Goal: Transaction & Acquisition: Purchase product/service

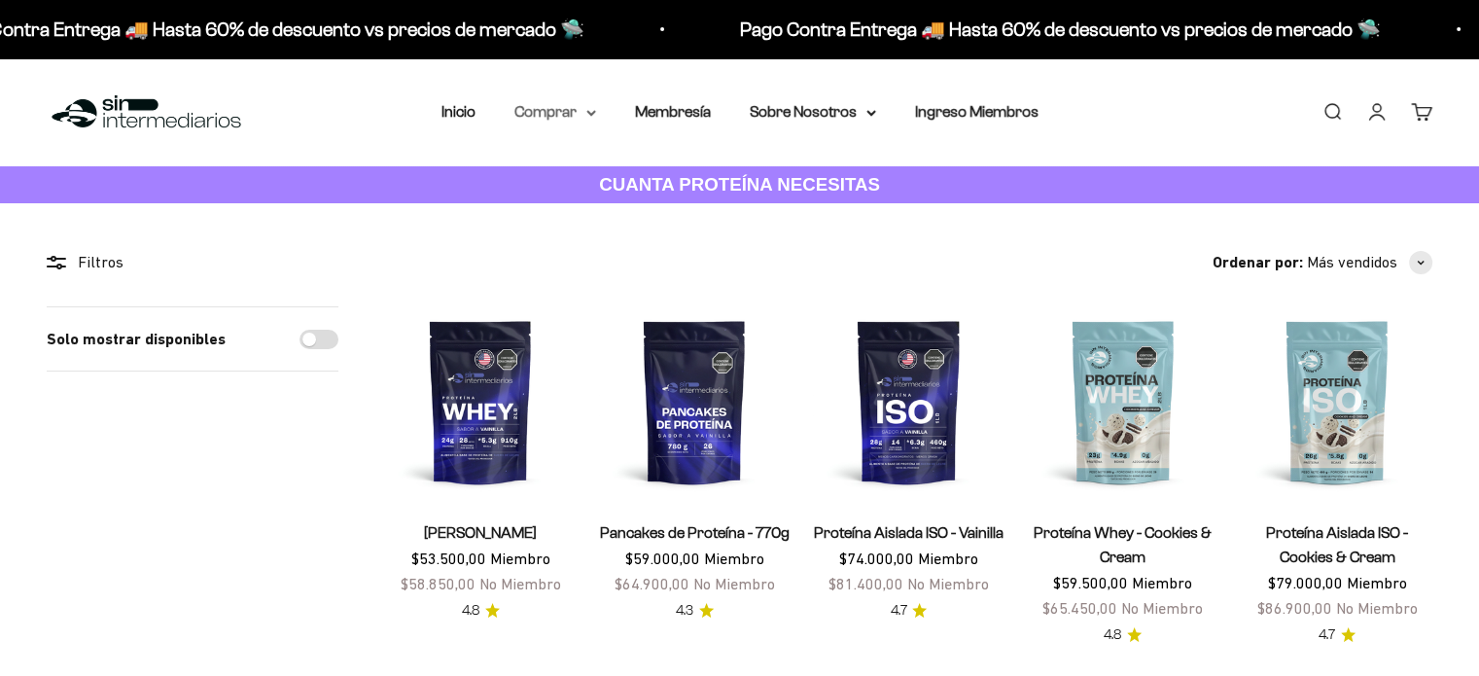
click at [590, 112] on icon at bounding box center [591, 113] width 8 height 4
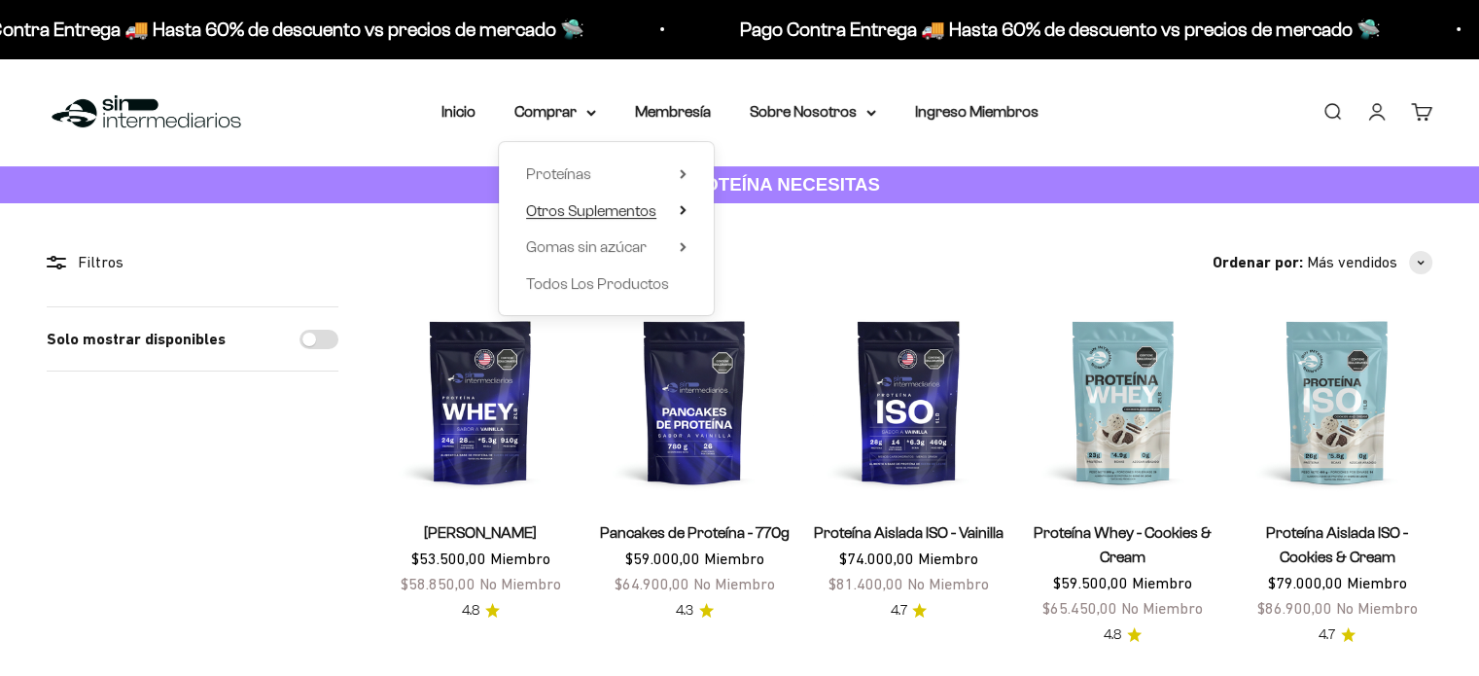
click at [681, 210] on icon at bounding box center [683, 210] width 7 height 10
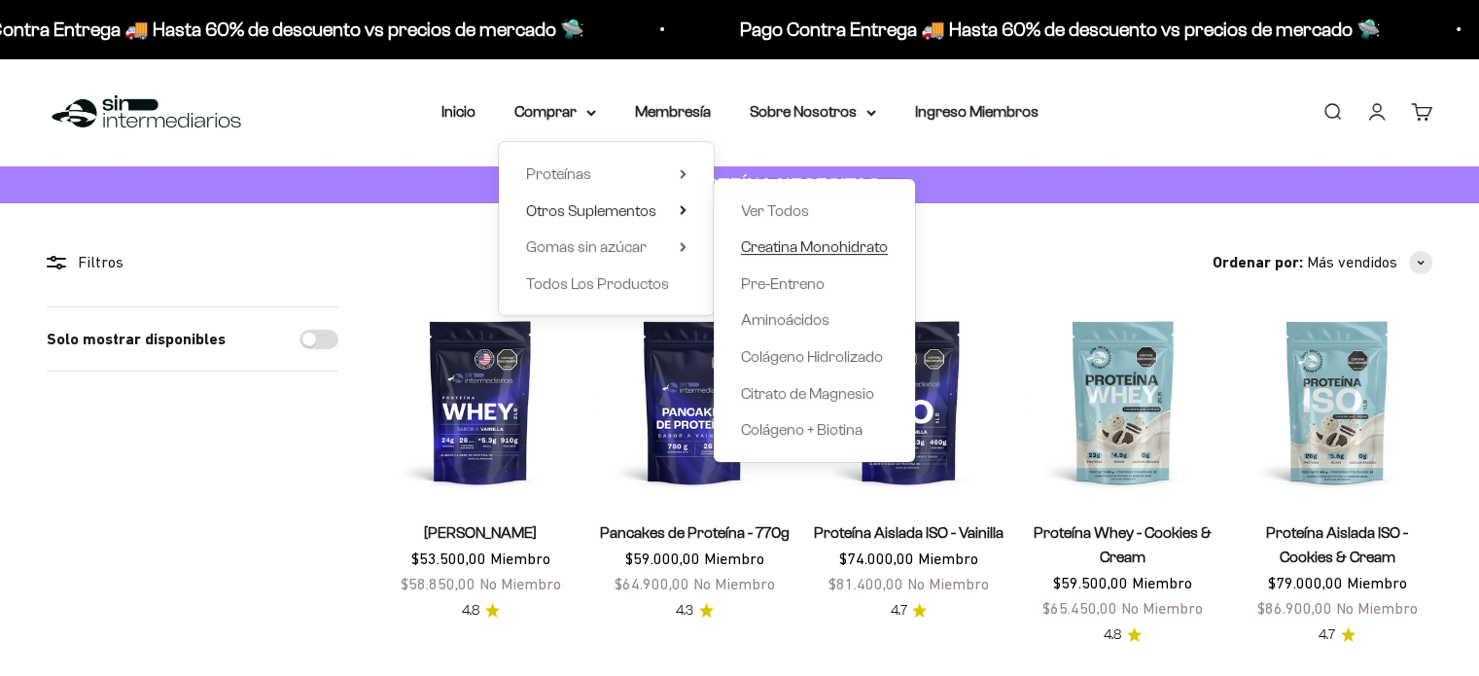
click at [798, 251] on span "Creatina Monohidrato" at bounding box center [814, 246] width 147 height 17
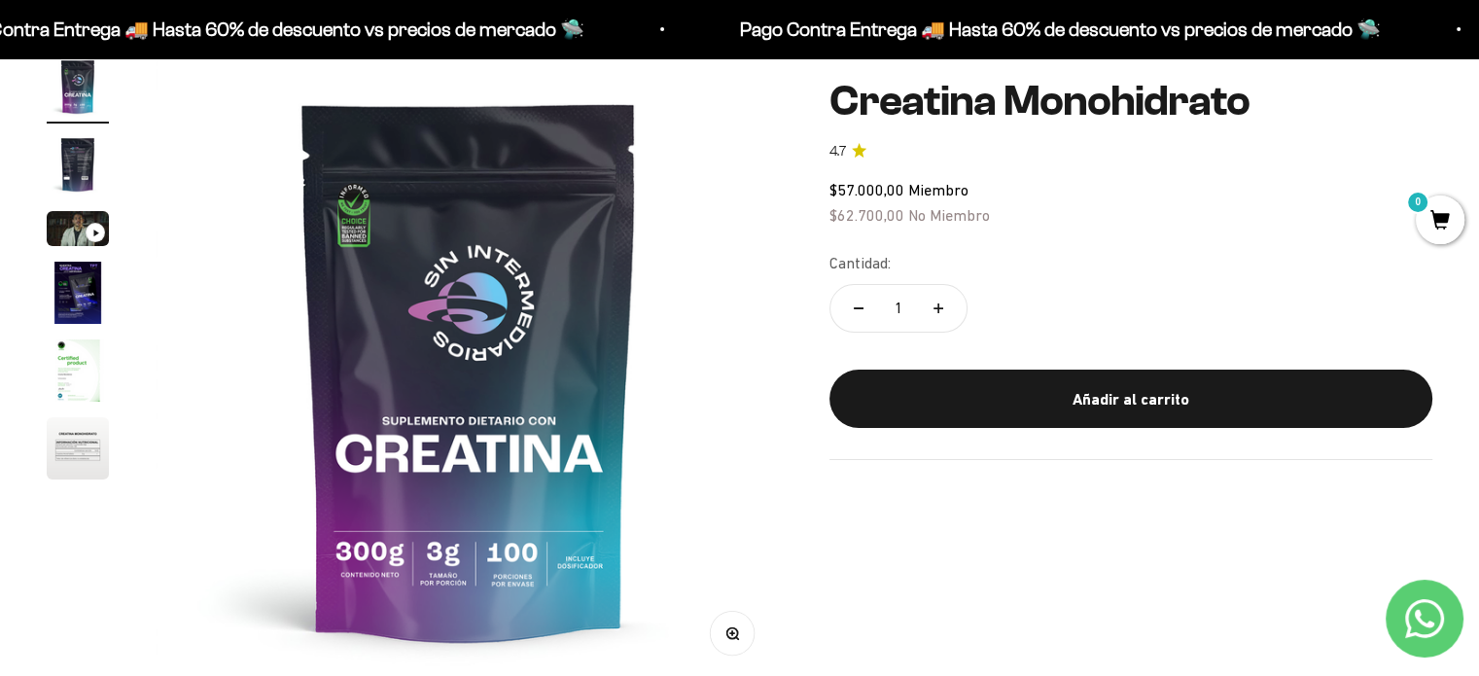
click at [82, 151] on img "Ir al artículo 2" at bounding box center [78, 164] width 62 height 62
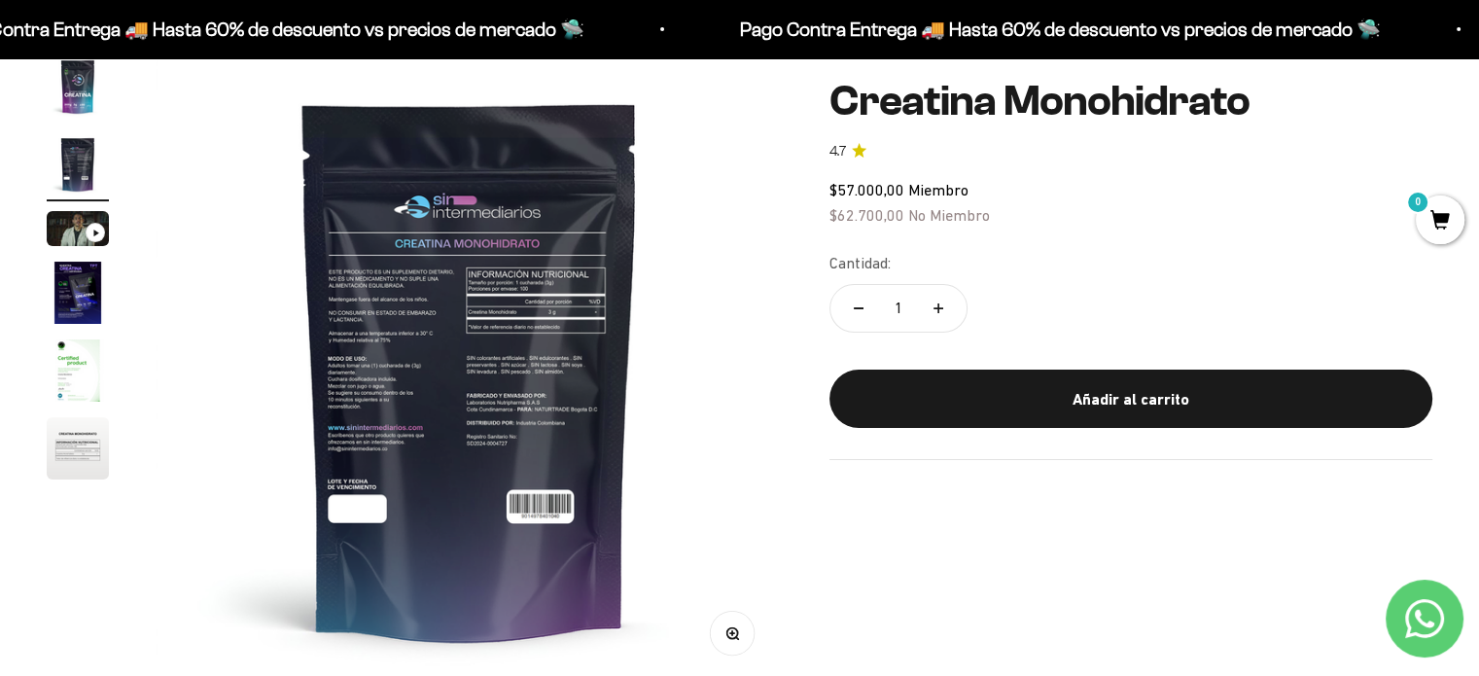
click at [357, 292] on img at bounding box center [469, 368] width 627 height 627
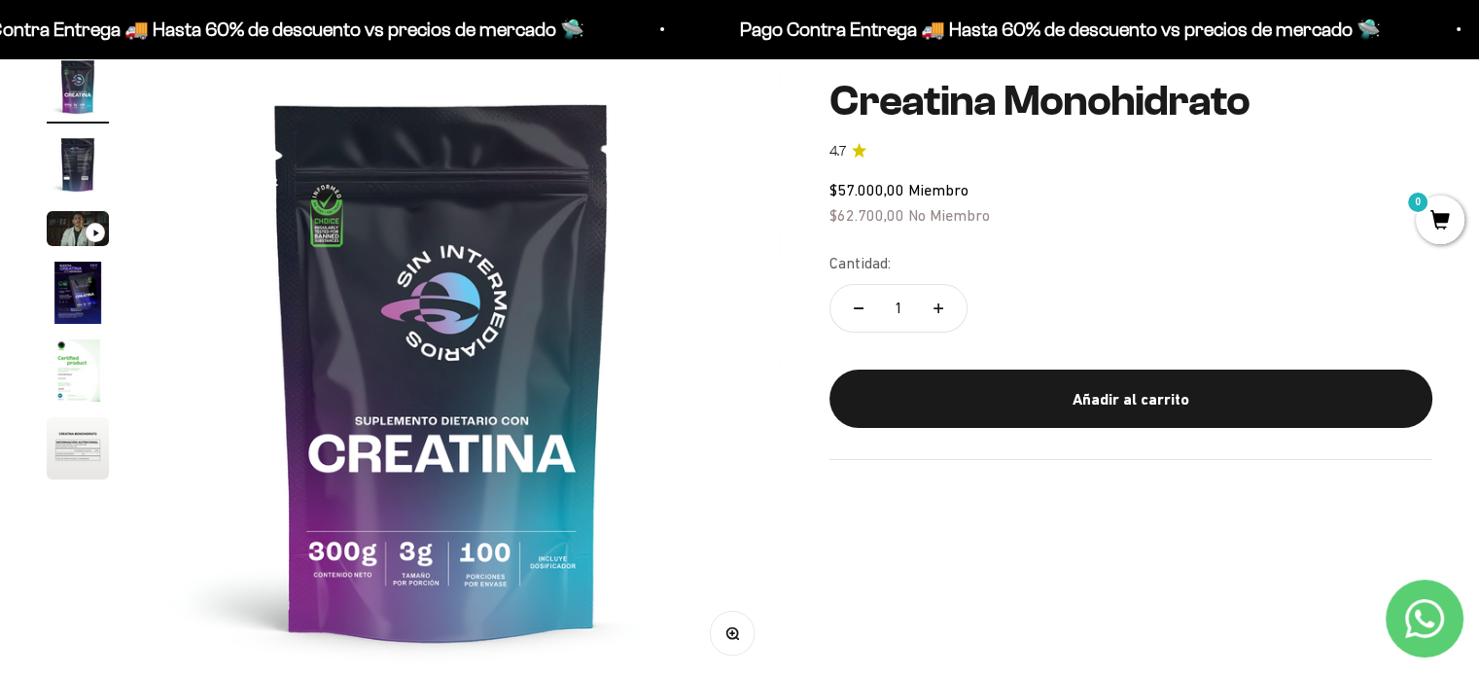
scroll to position [0, 0]
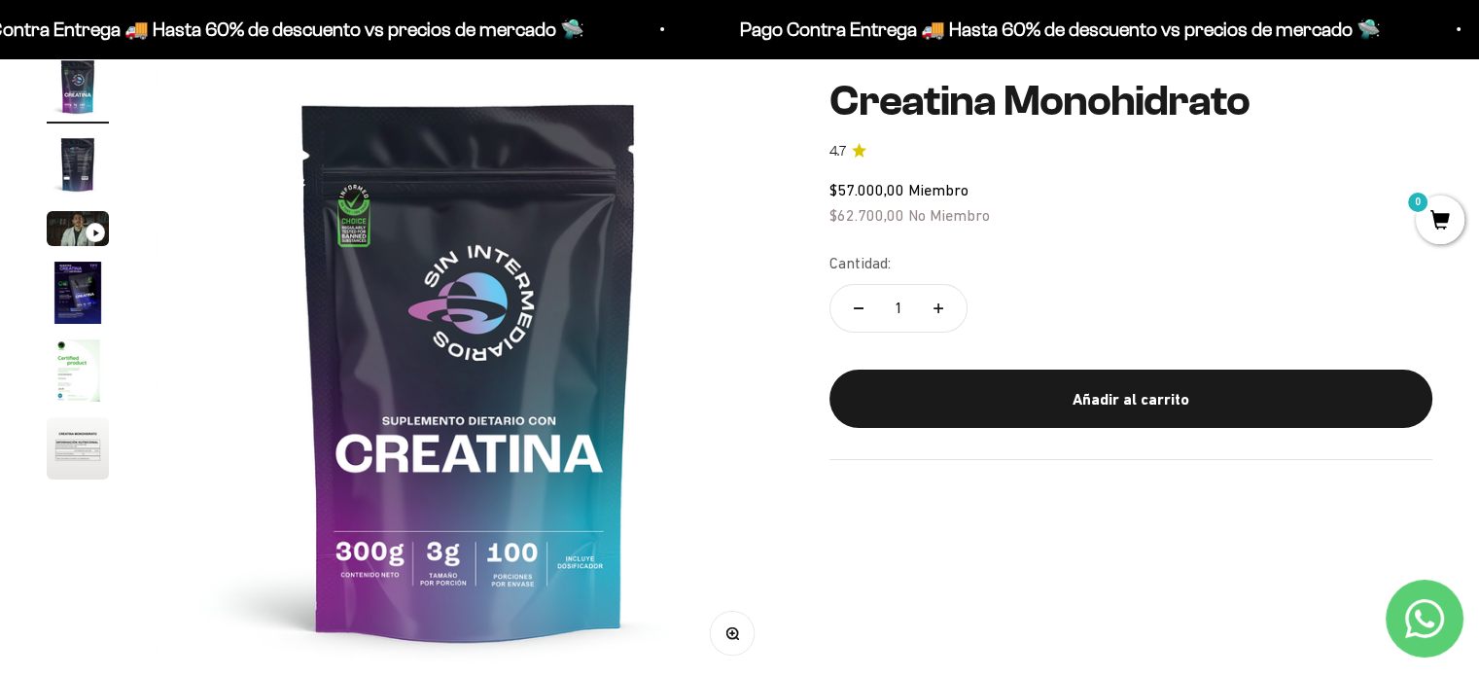
click at [723, 403] on img at bounding box center [469, 368] width 627 height 627
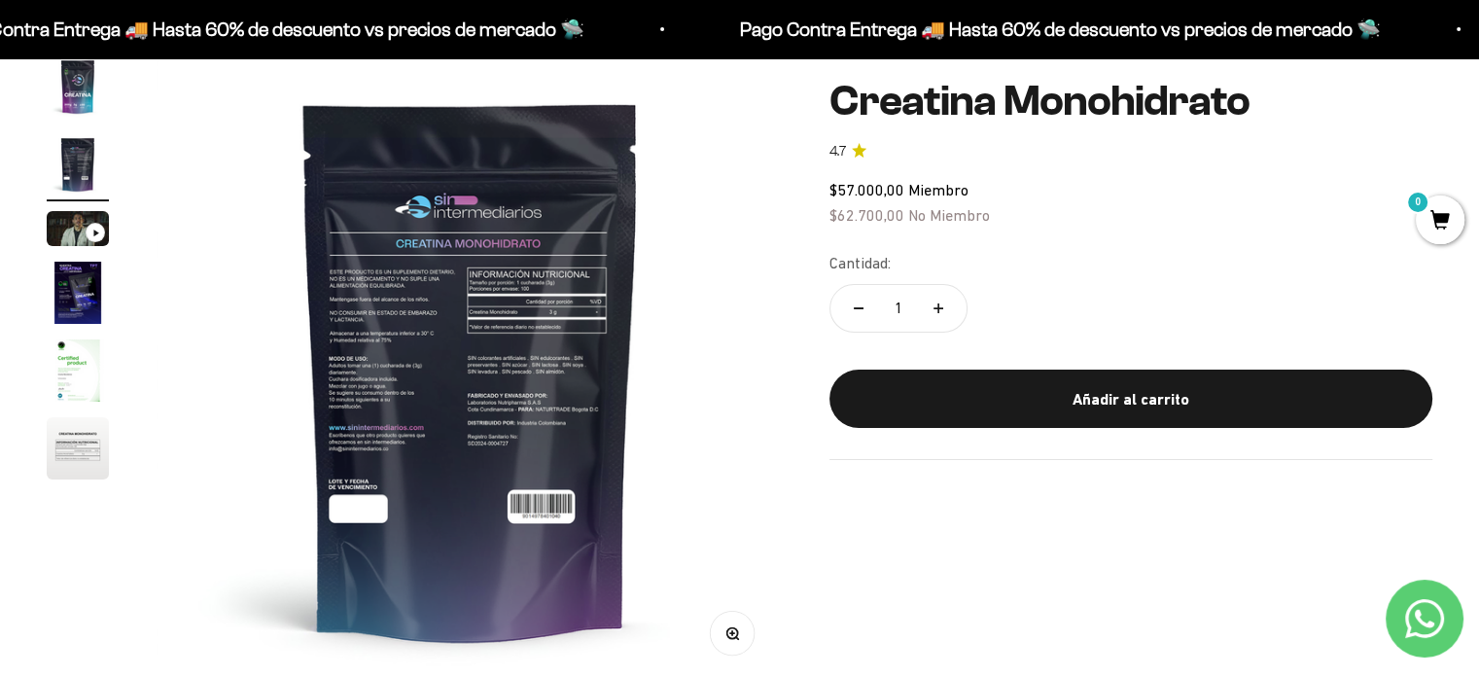
scroll to position [0, 650]
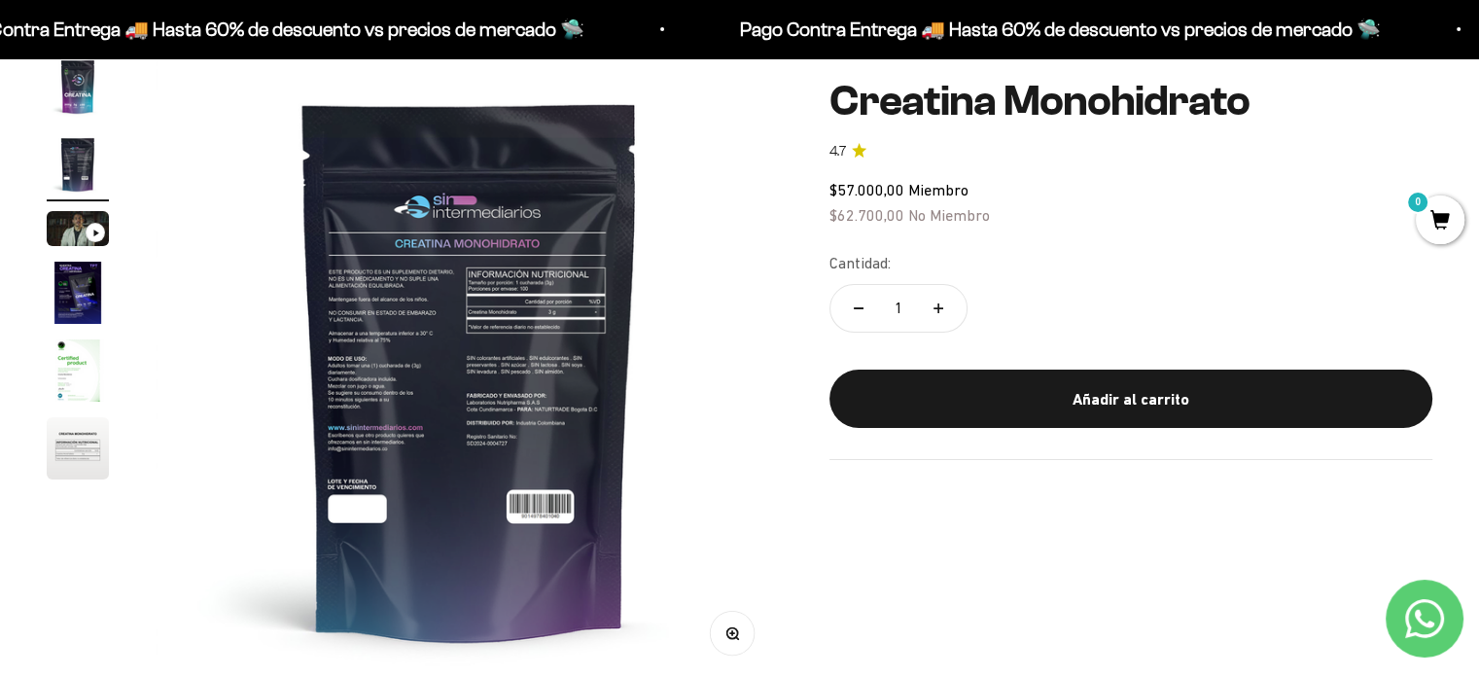
click at [731, 647] on button "Zoom" at bounding box center [733, 633] width 44 height 44
click at [737, 630] on icon "button" at bounding box center [733, 633] width 14 height 14
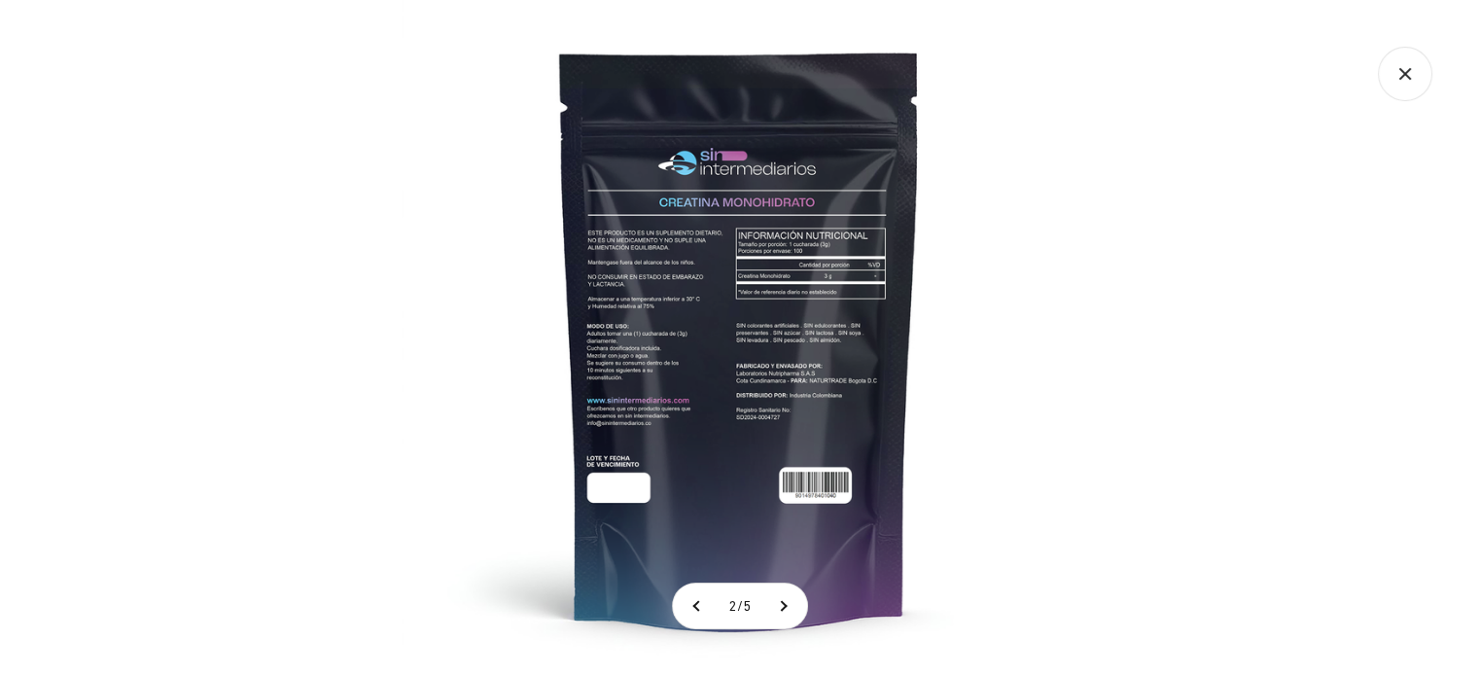
click at [748, 276] on img at bounding box center [740, 338] width 676 height 676
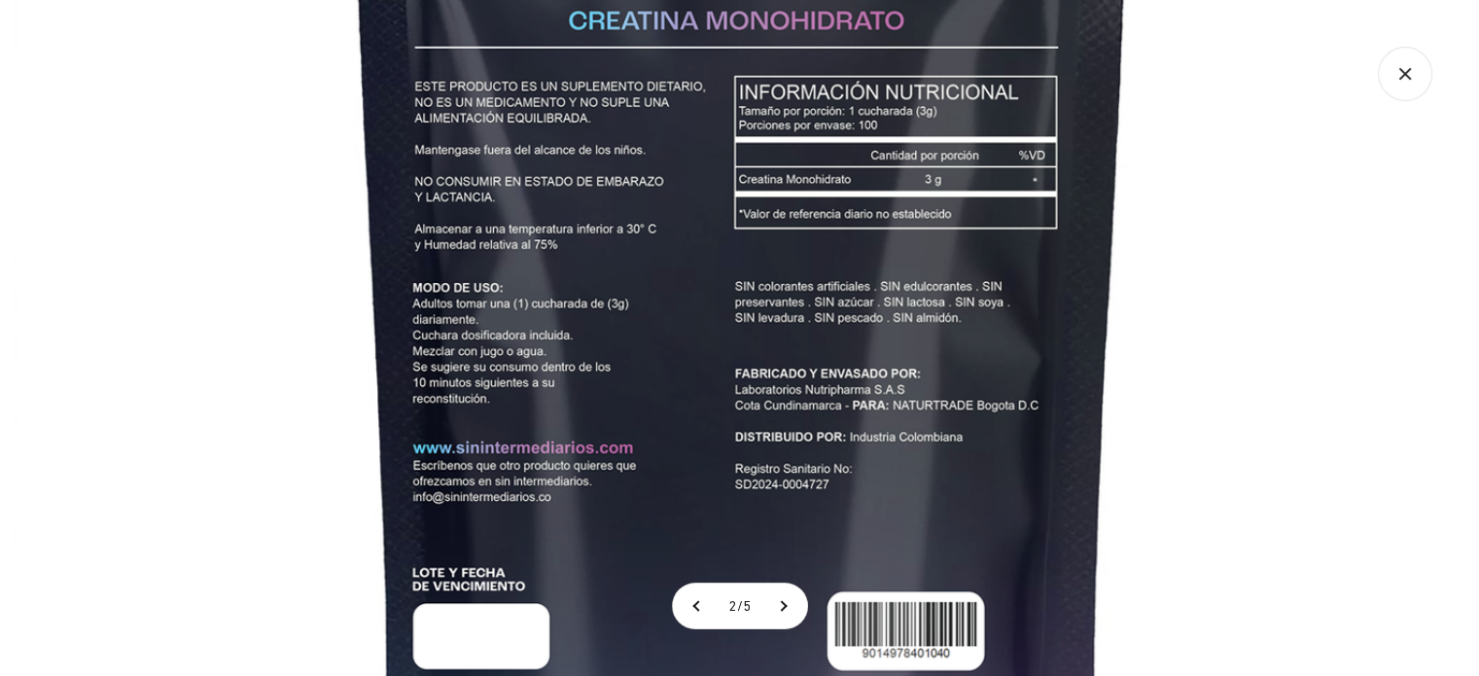
click at [832, 386] on img at bounding box center [742, 313] width 1458 height 1458
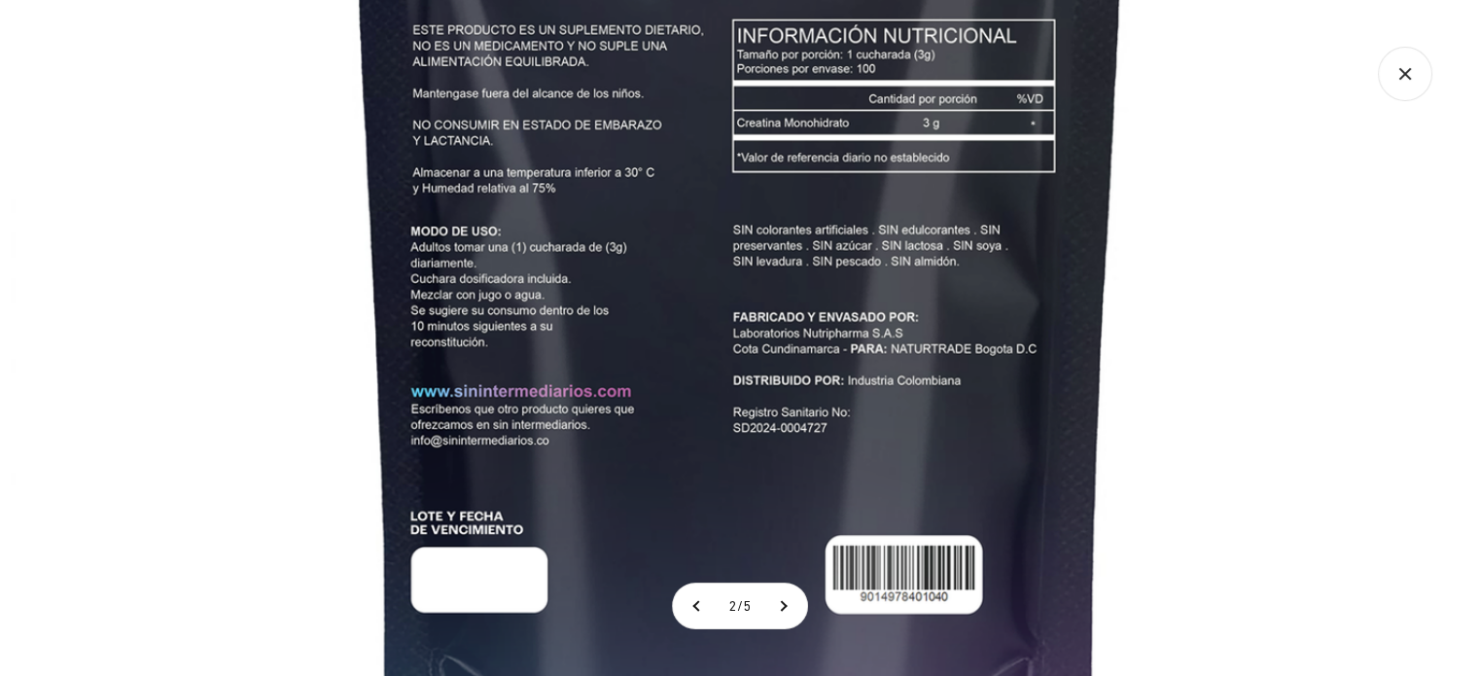
click at [638, 407] on img at bounding box center [740, 257] width 1458 height 1458
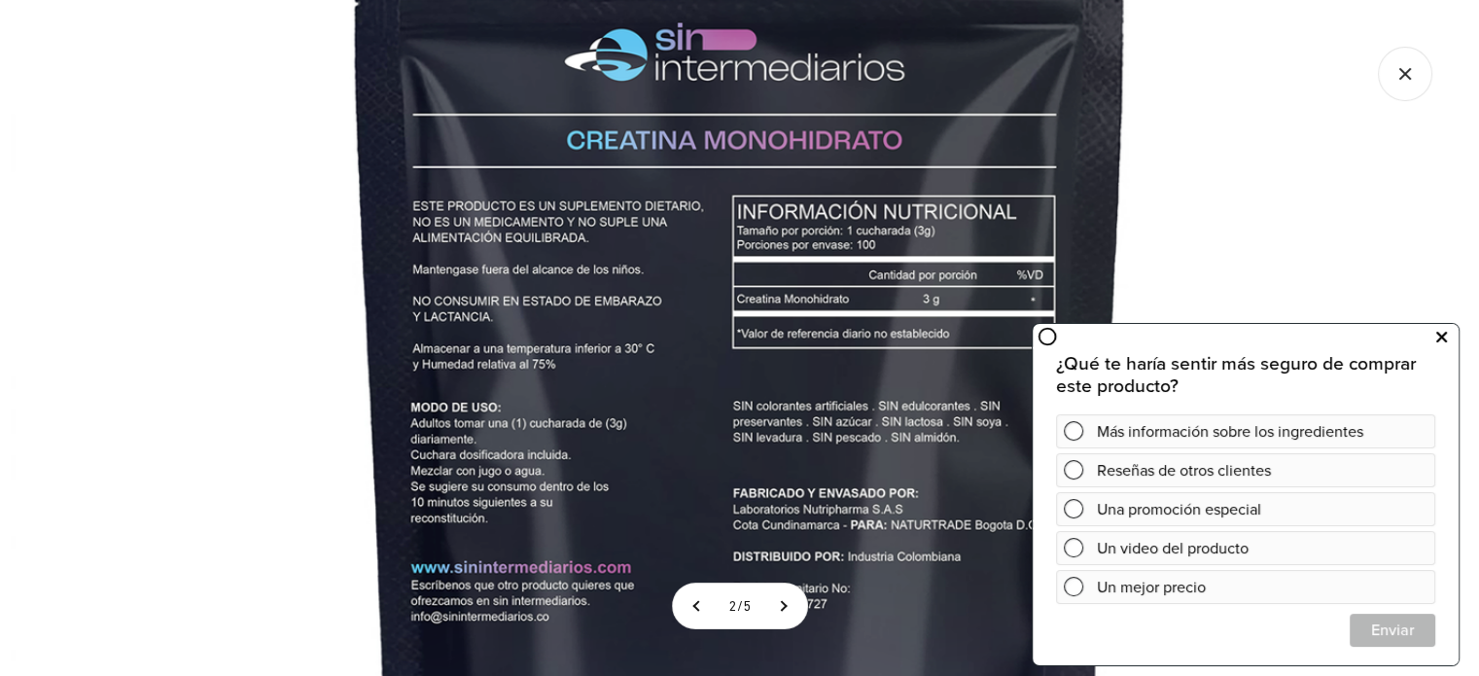
click at [1436, 337] on icon at bounding box center [1441, 337] width 11 height 25
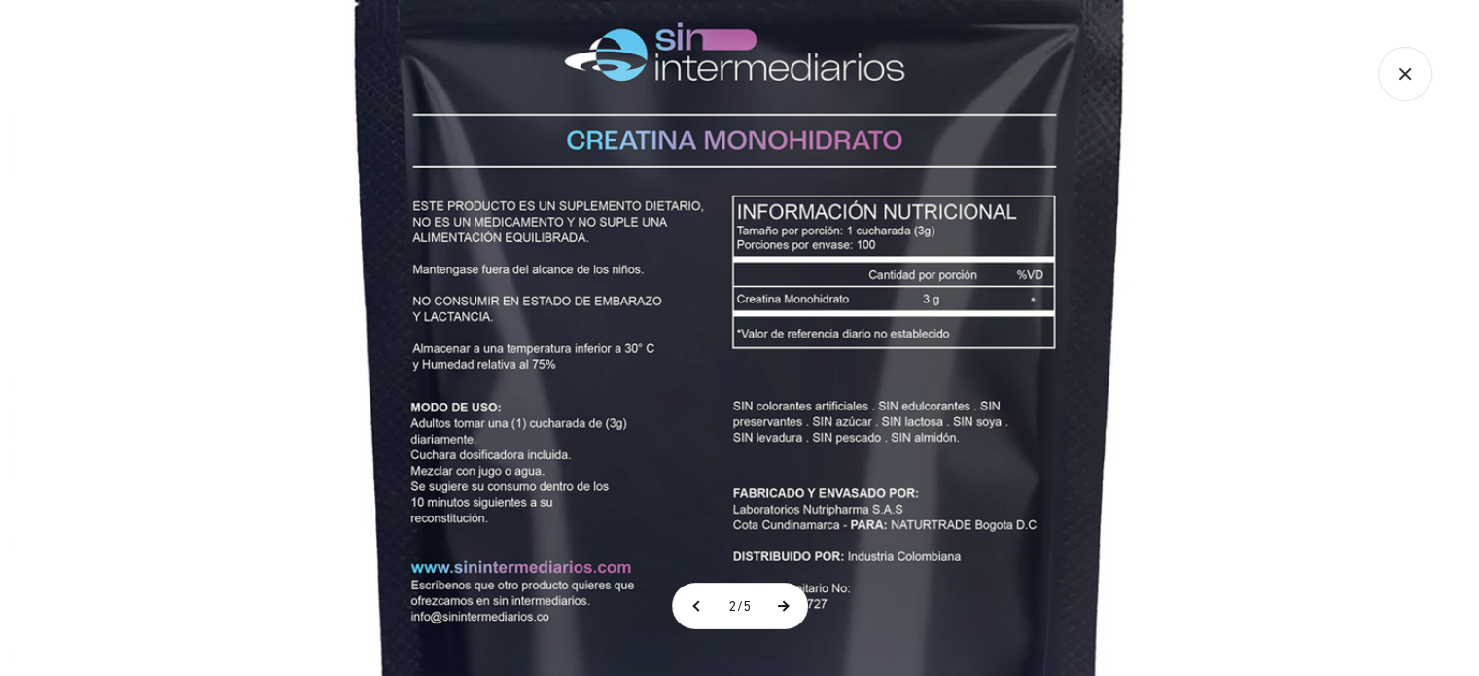
click at [780, 614] on button at bounding box center [782, 605] width 49 height 45
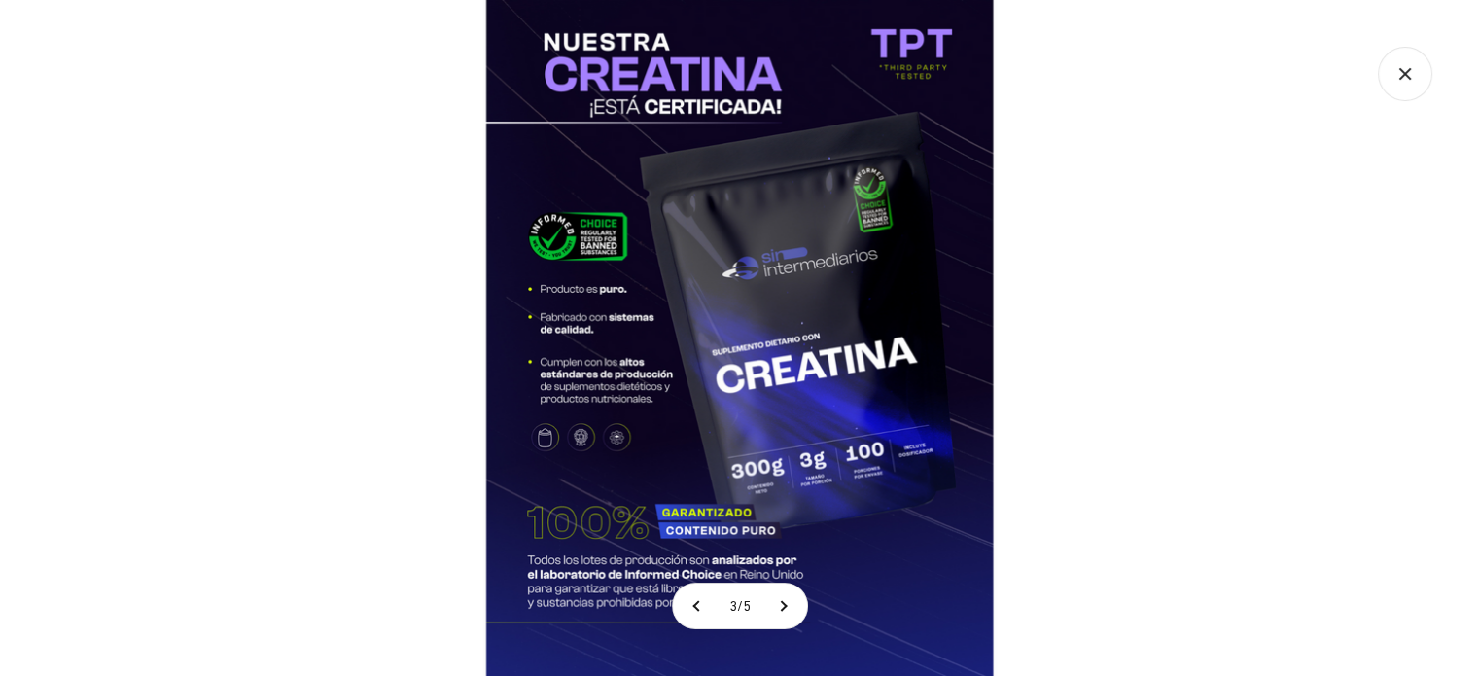
click at [646, 300] on img at bounding box center [740, 338] width 676 height 676
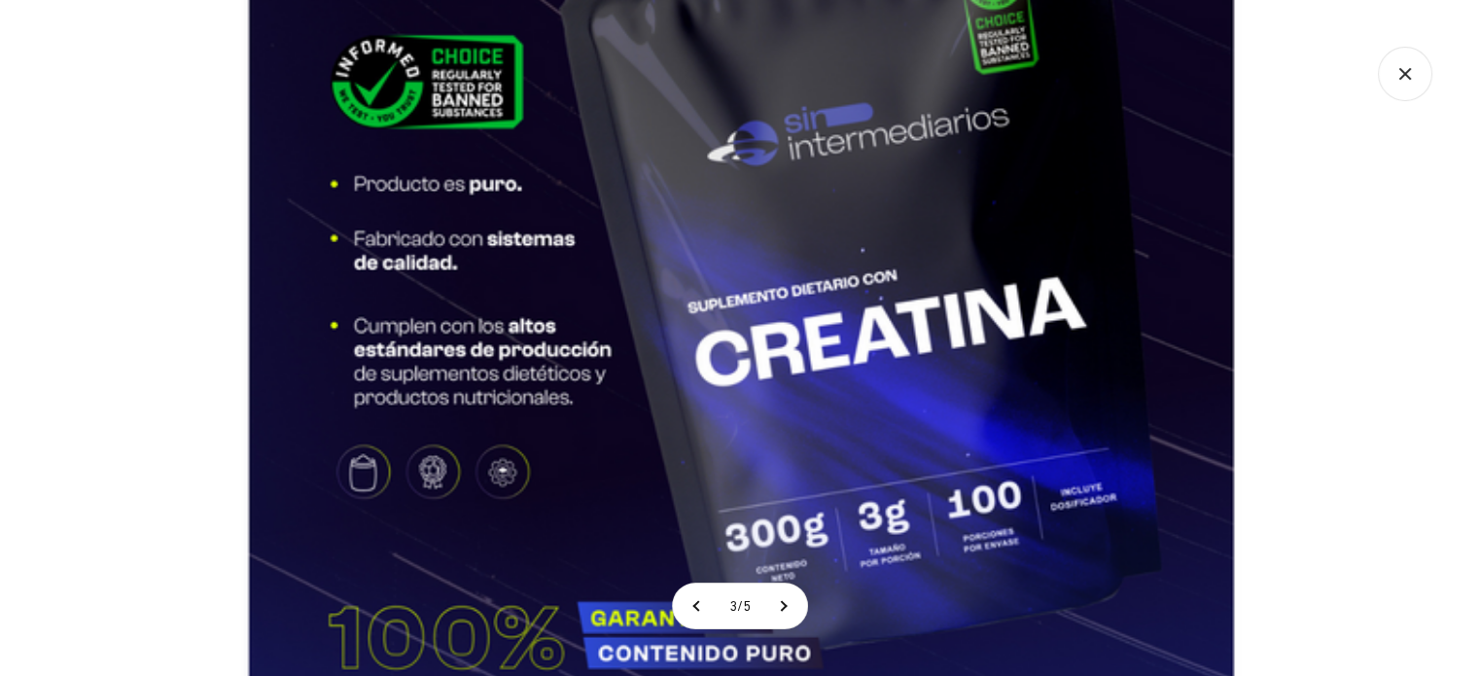
click at [726, 213] on img at bounding box center [741, 279] width 1312 height 1312
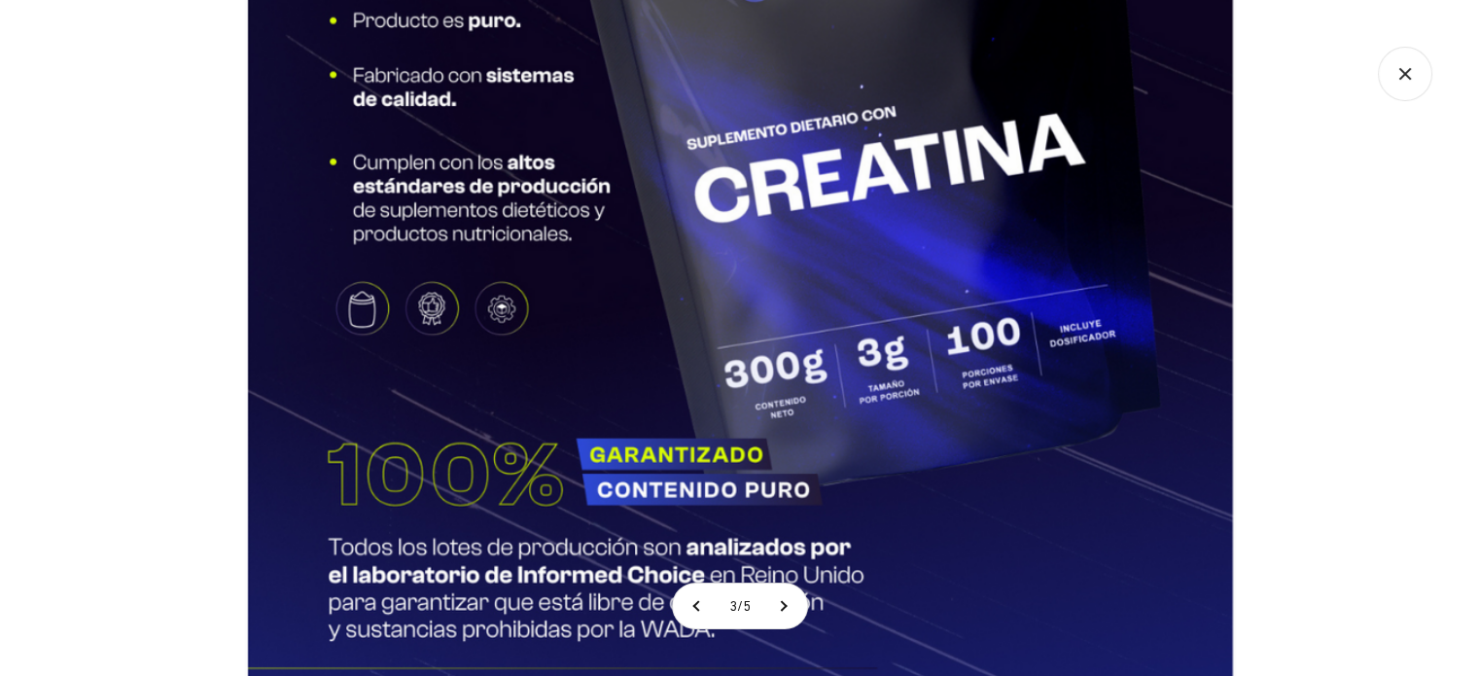
click at [811, 386] on img at bounding box center [740, 115] width 1312 height 1312
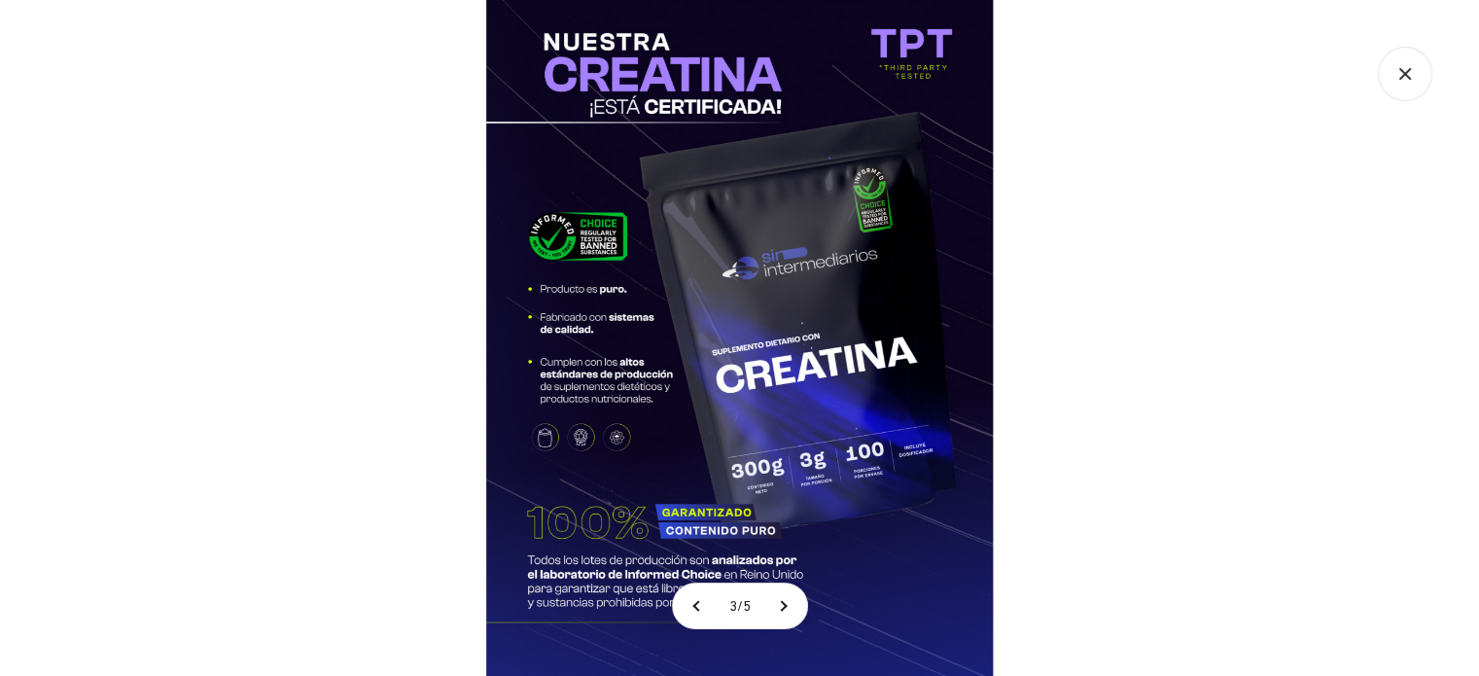
click at [599, 400] on img at bounding box center [740, 338] width 676 height 676
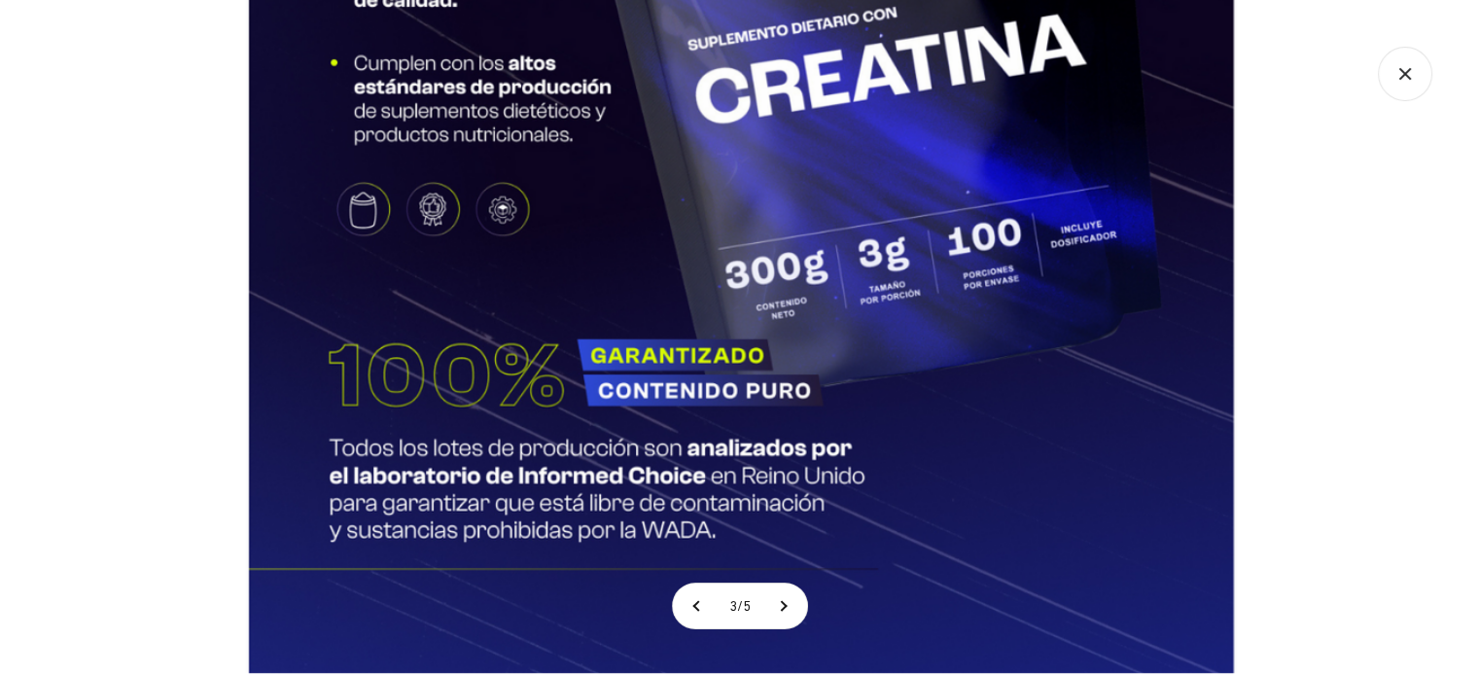
click at [620, 174] on img at bounding box center [741, 16] width 1312 height 1312
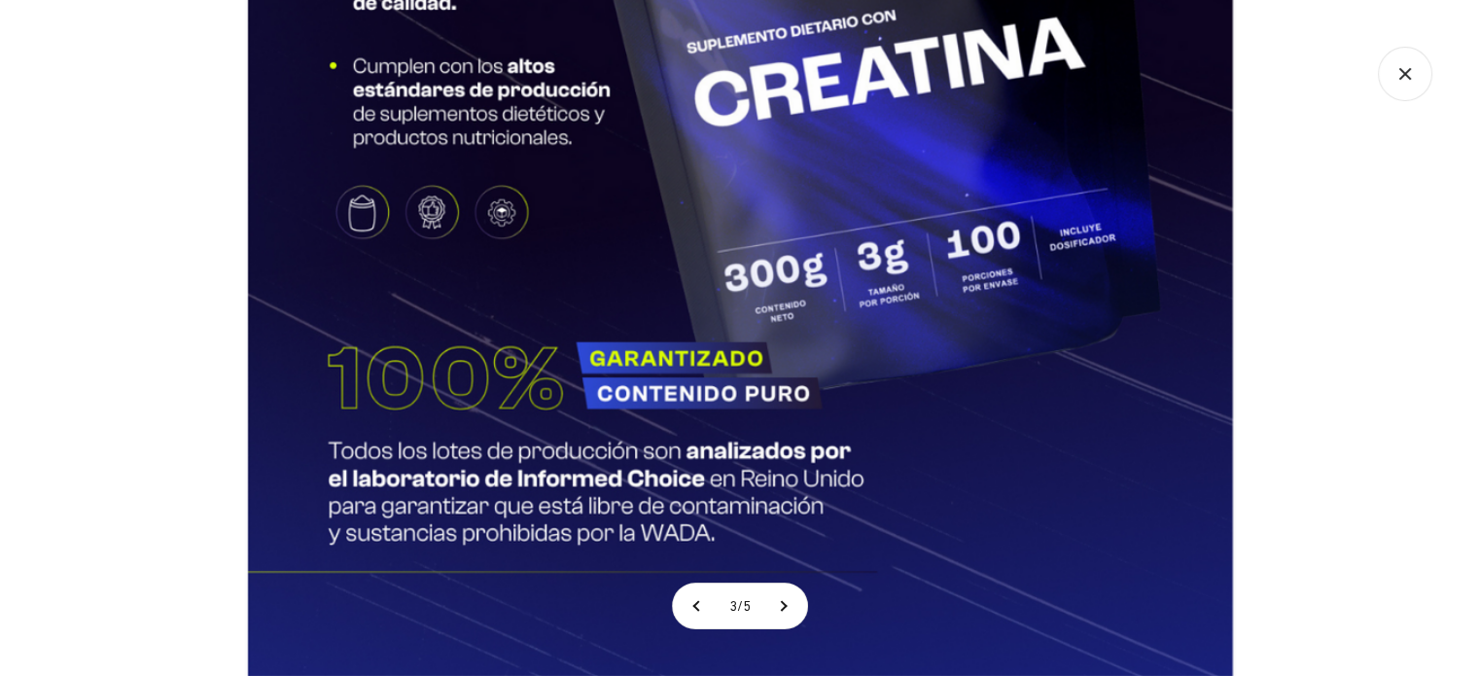
click at [817, 293] on img at bounding box center [740, 19] width 1312 height 1312
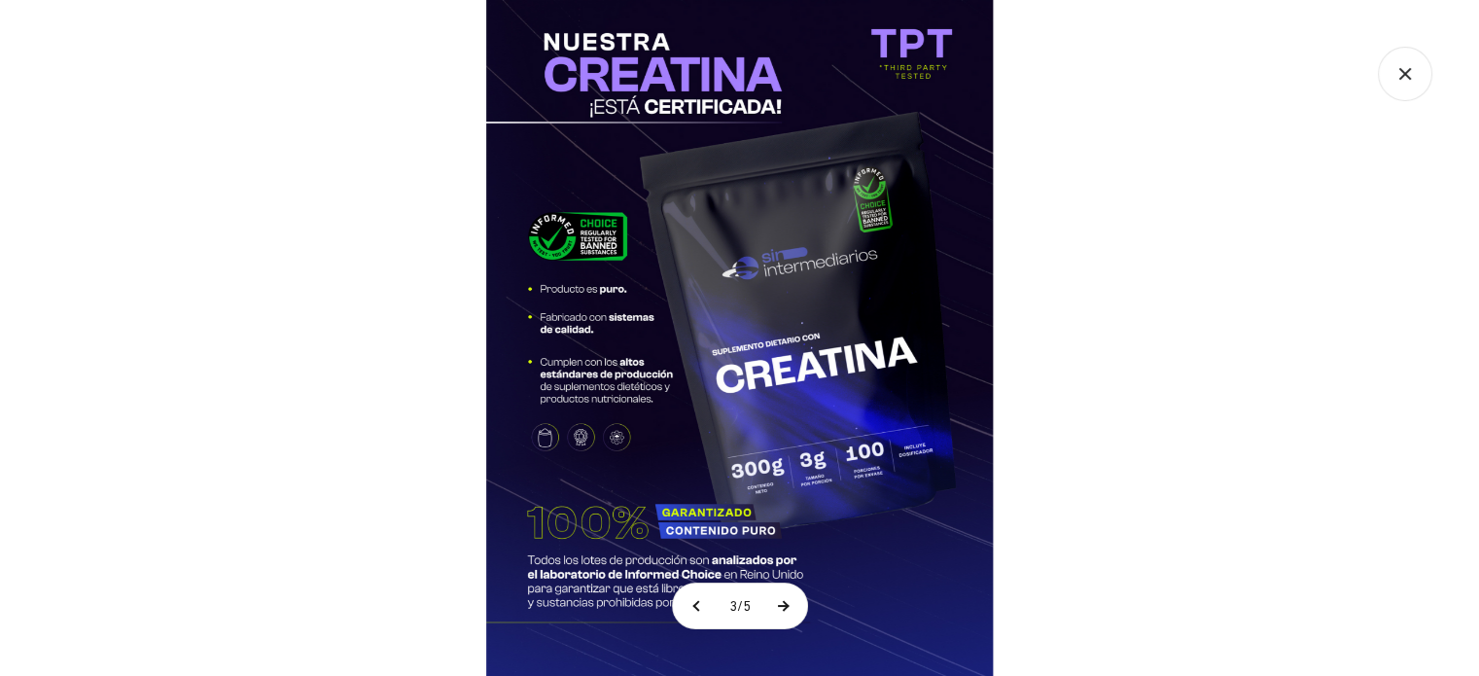
click at [793, 606] on button at bounding box center [782, 605] width 49 height 45
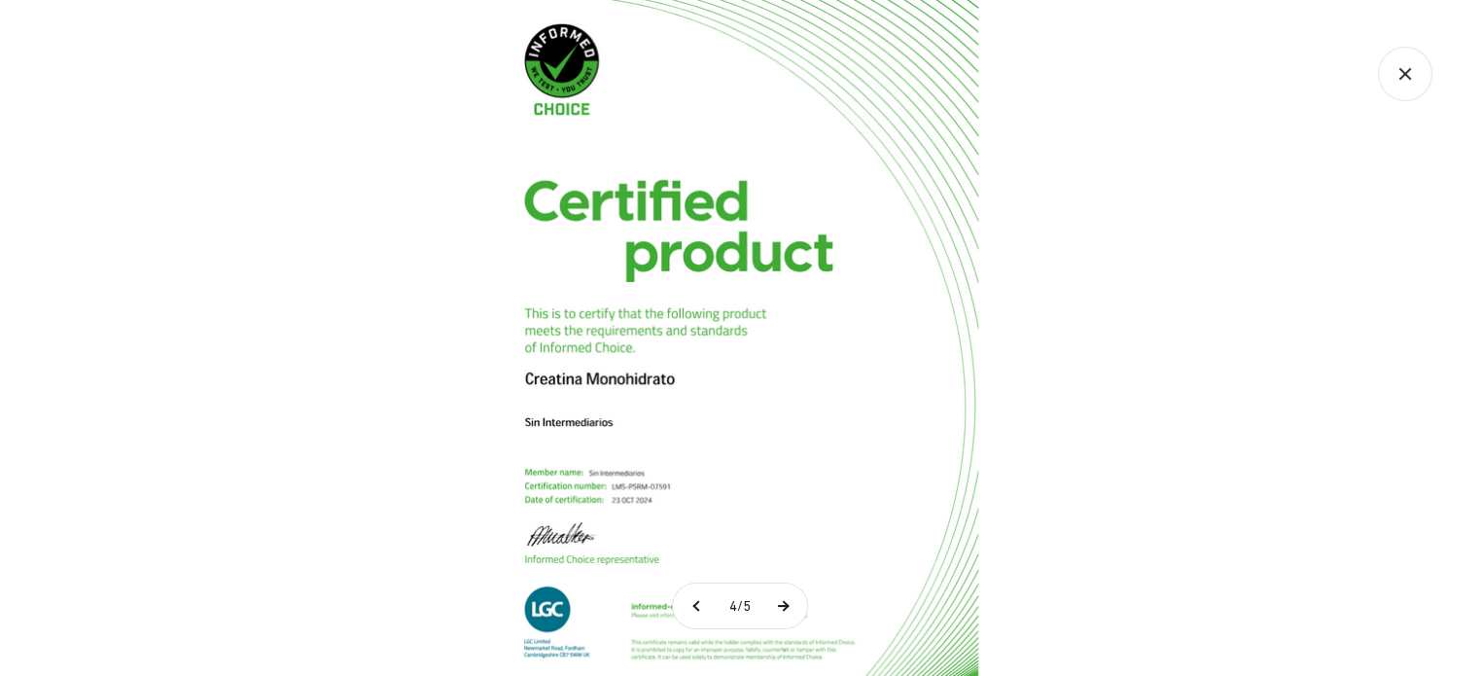
click at [789, 606] on button at bounding box center [782, 605] width 49 height 45
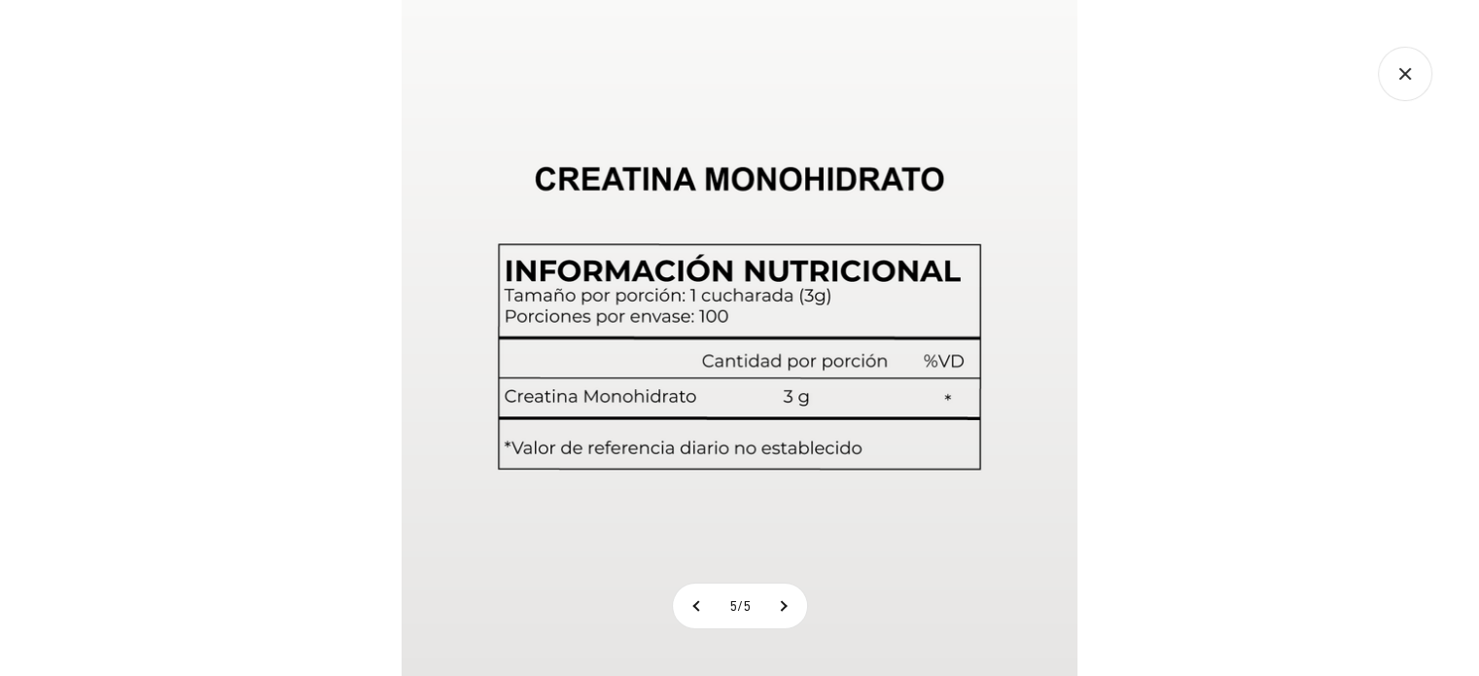
click at [1412, 77] on icon "Cerrar galería" at bounding box center [1405, 74] width 54 height 54
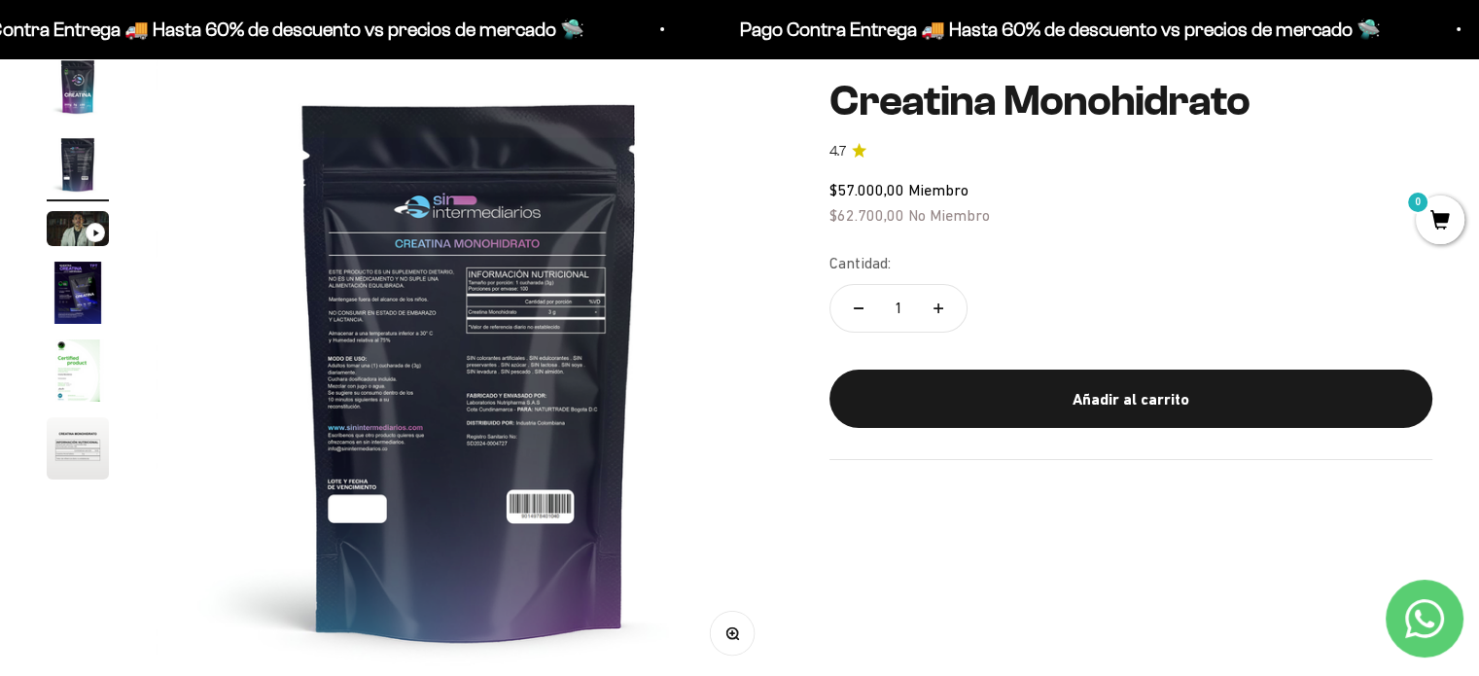
click at [73, 232] on img "Ir al artículo 3" at bounding box center [78, 228] width 62 height 35
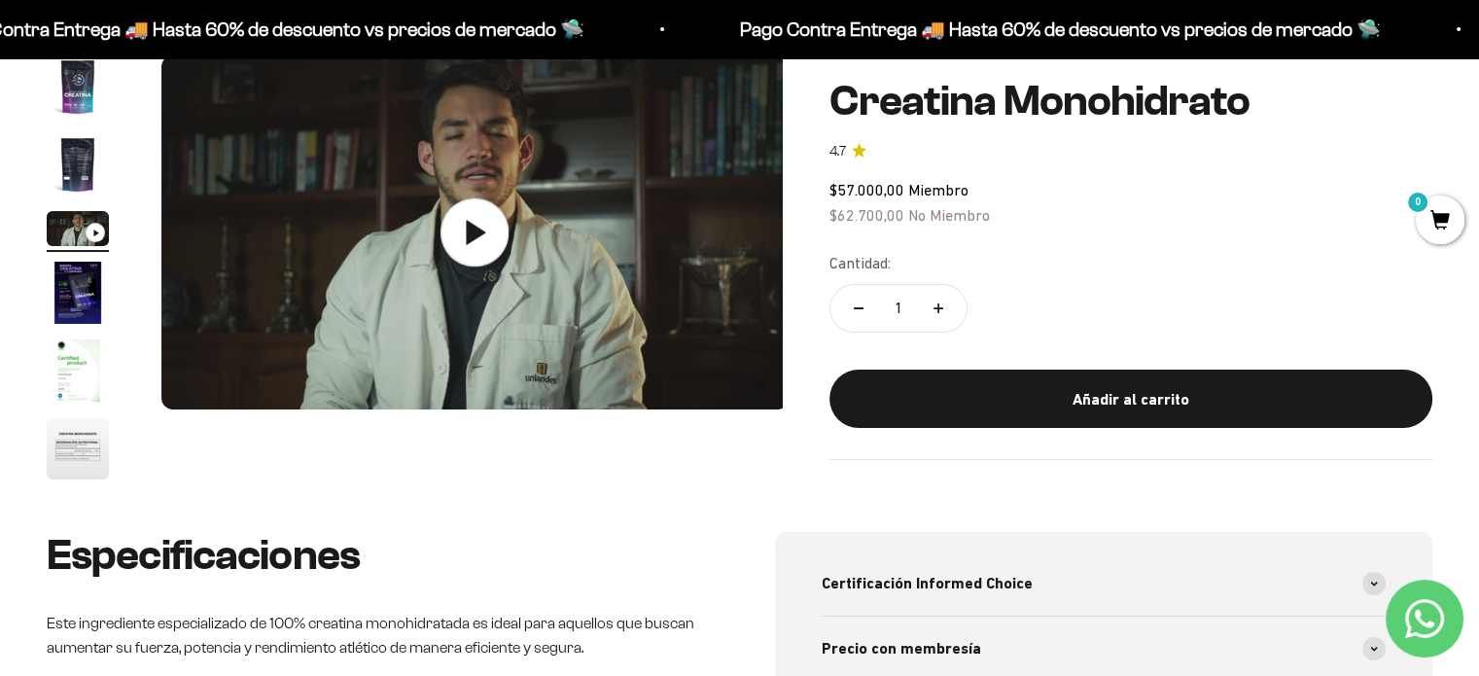
scroll to position [0, 1301]
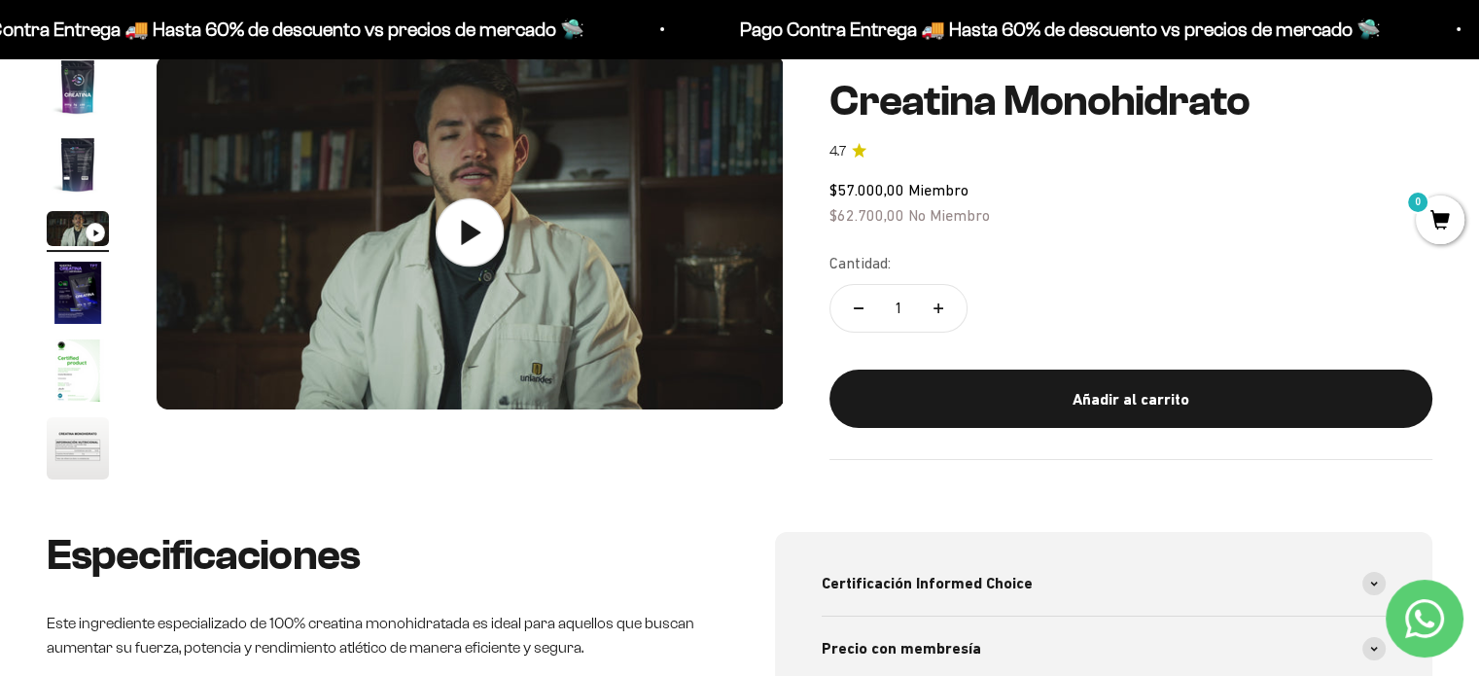
click at [462, 234] on icon at bounding box center [471, 232] width 19 height 24
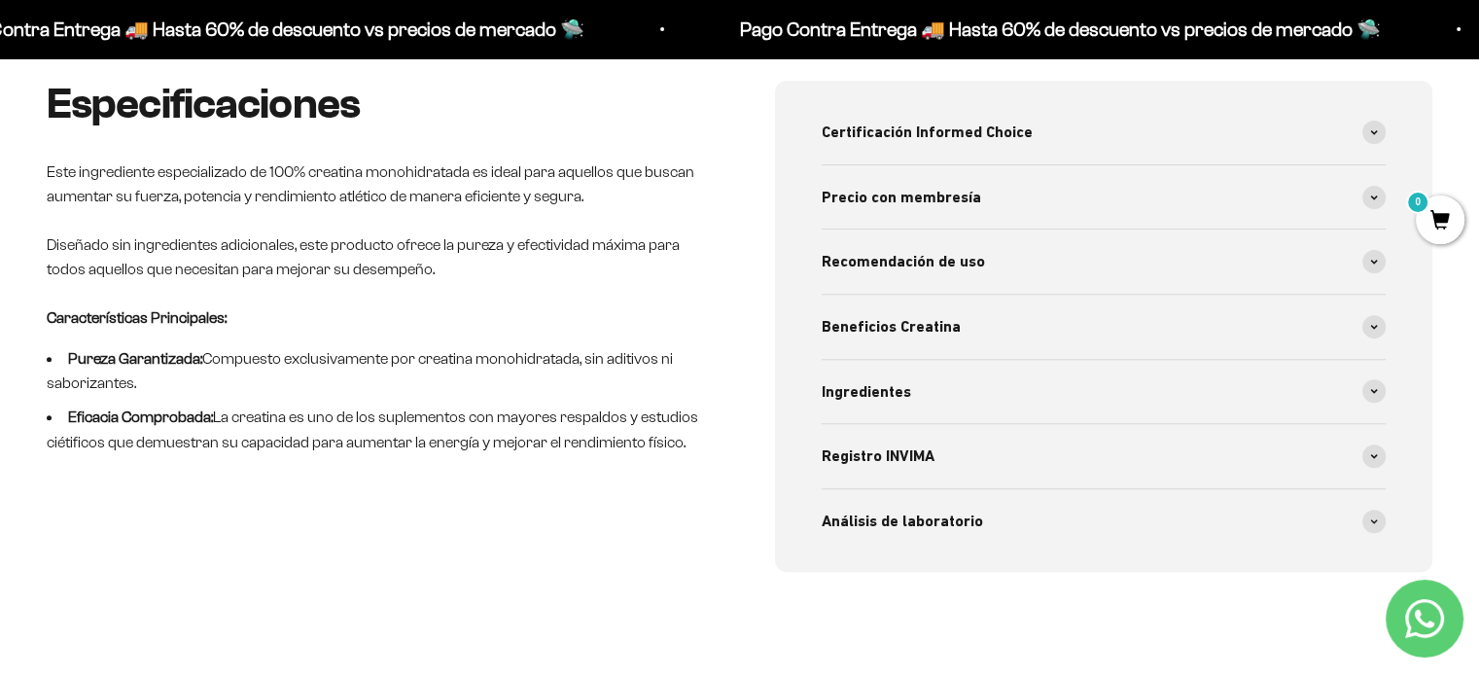
scroll to position [681, 0]
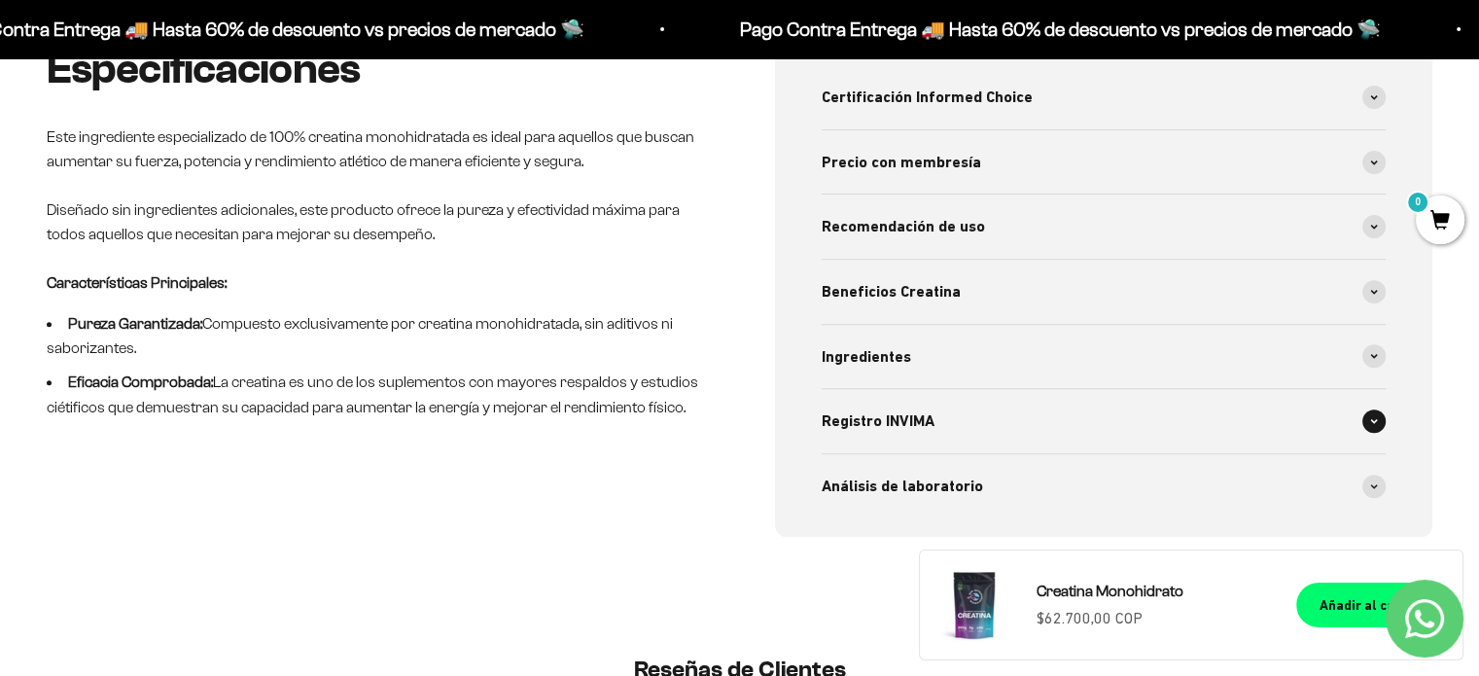
click at [1378, 421] on span at bounding box center [1373, 420] width 23 height 23
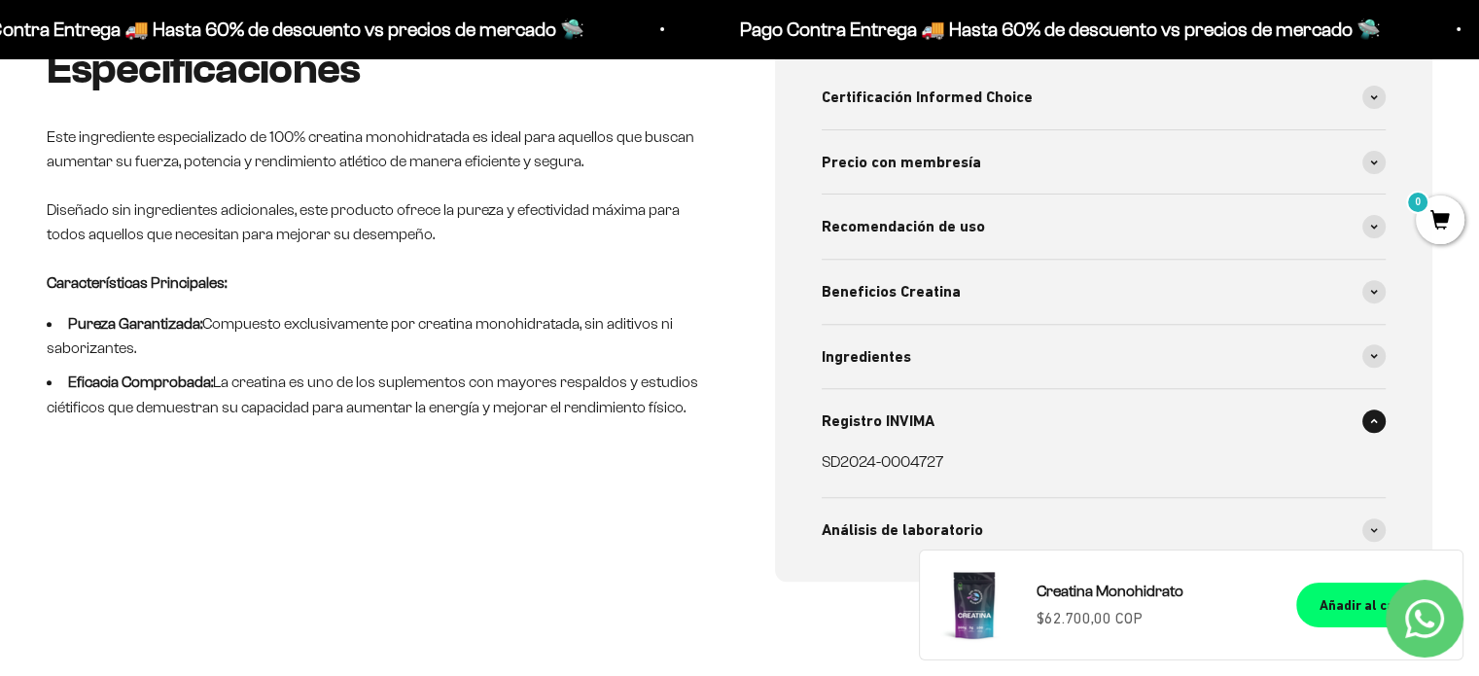
click at [1378, 421] on span at bounding box center [1373, 420] width 23 height 23
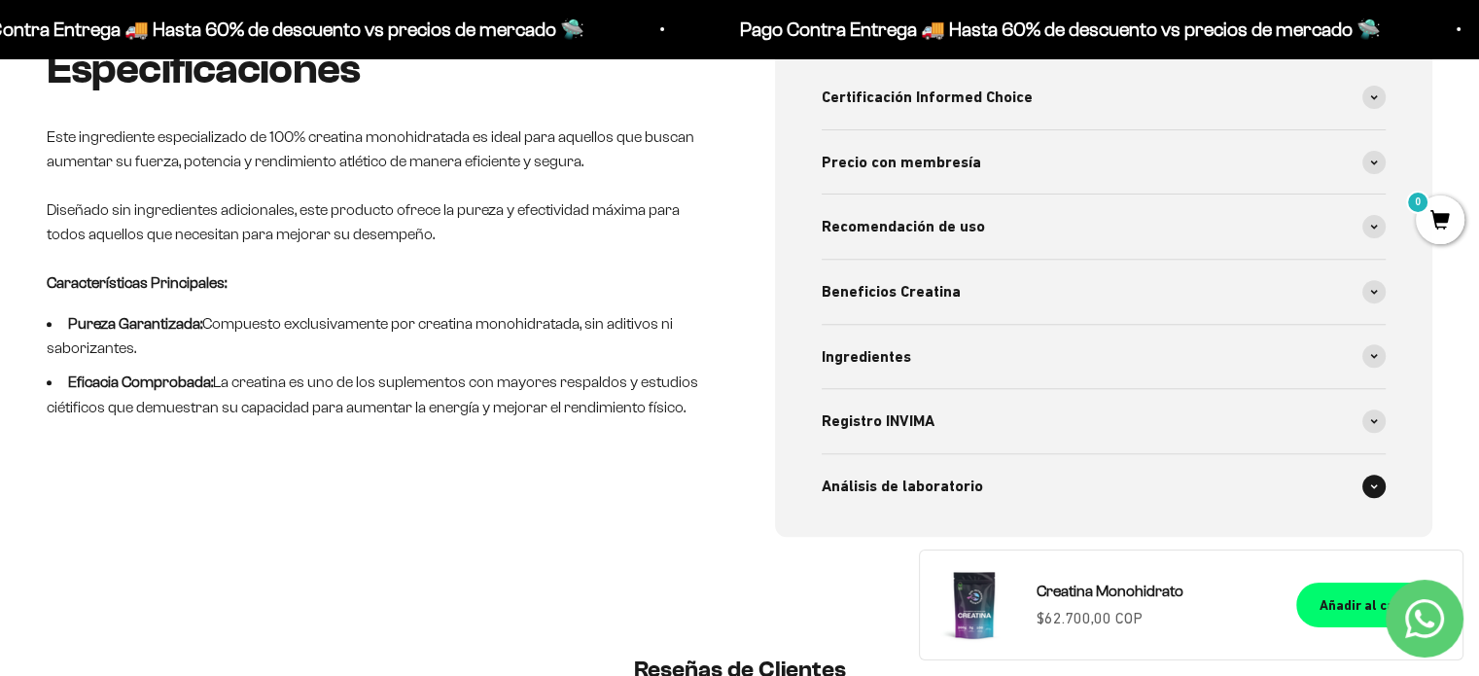
click at [1373, 480] on span at bounding box center [1373, 485] width 23 height 23
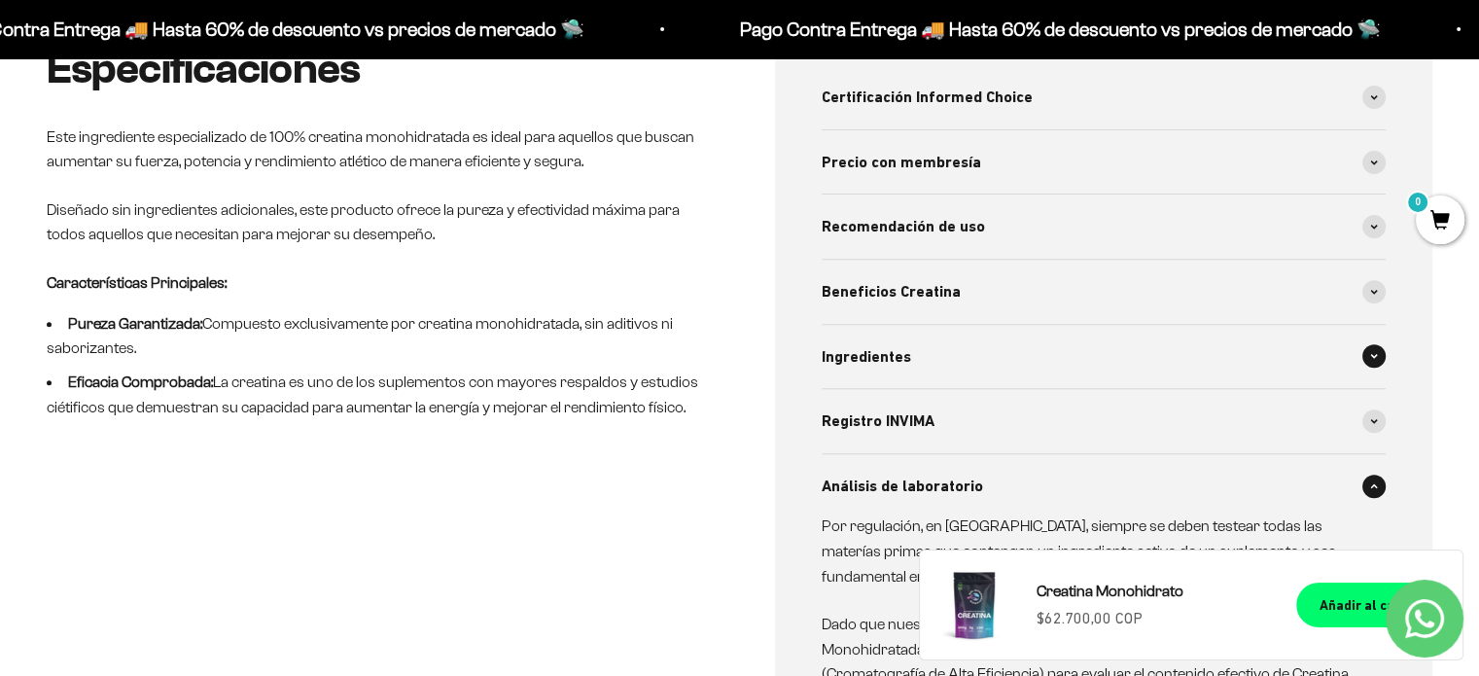
click at [1371, 365] on span at bounding box center [1373, 355] width 23 height 23
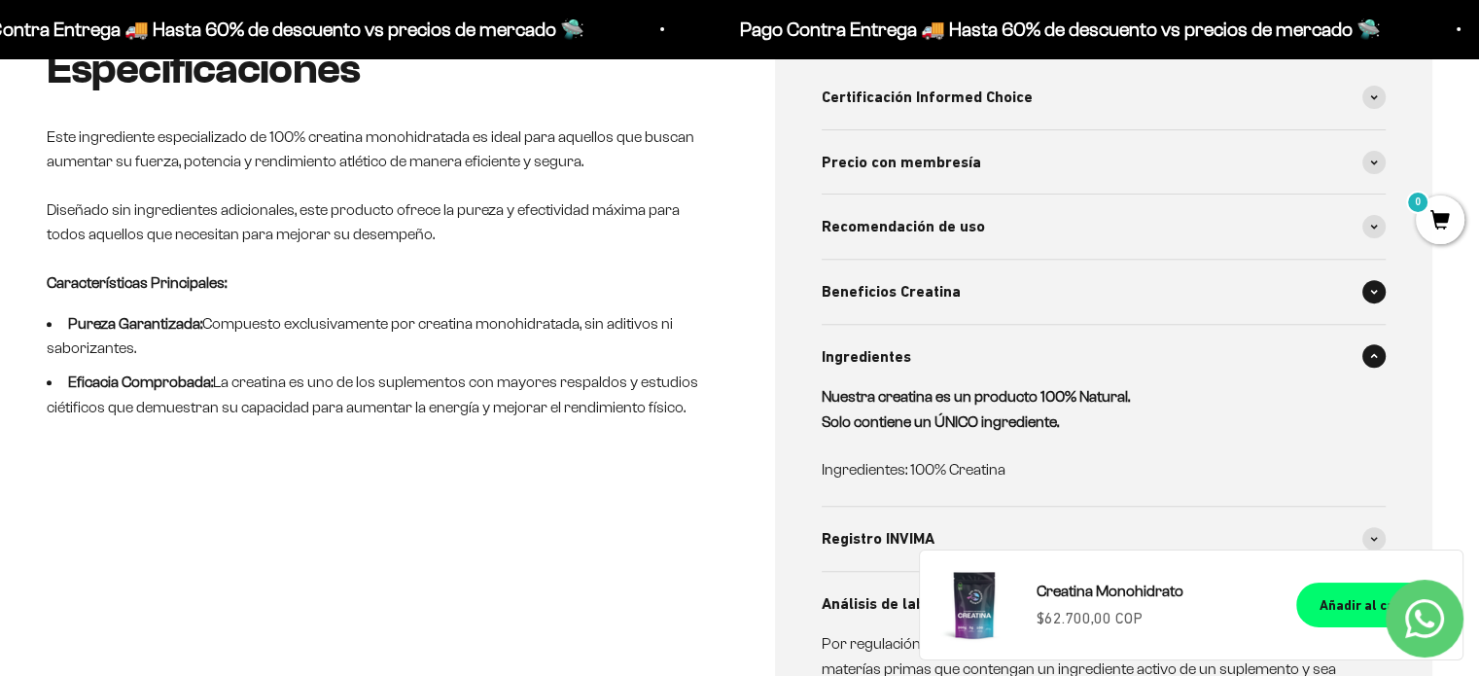
click at [1364, 291] on span at bounding box center [1373, 291] width 23 height 23
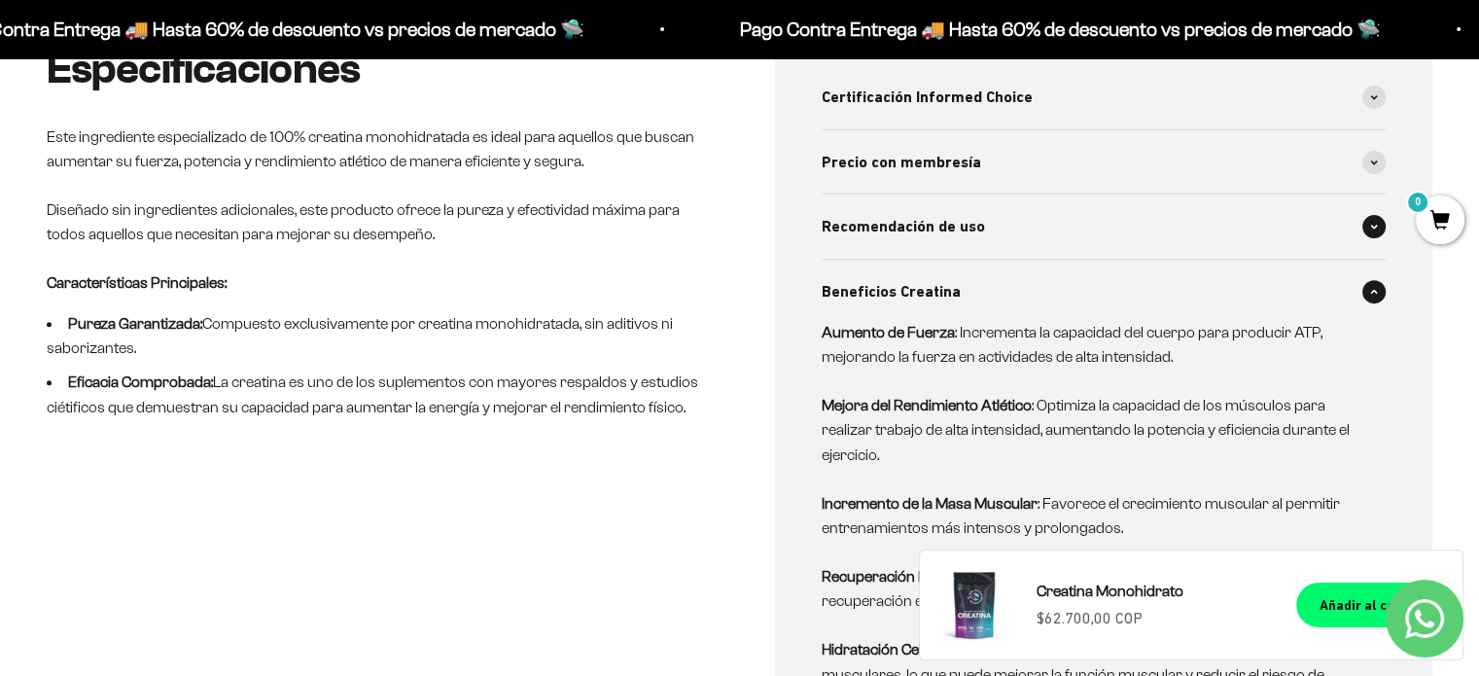
click at [1380, 225] on span at bounding box center [1373, 226] width 23 height 23
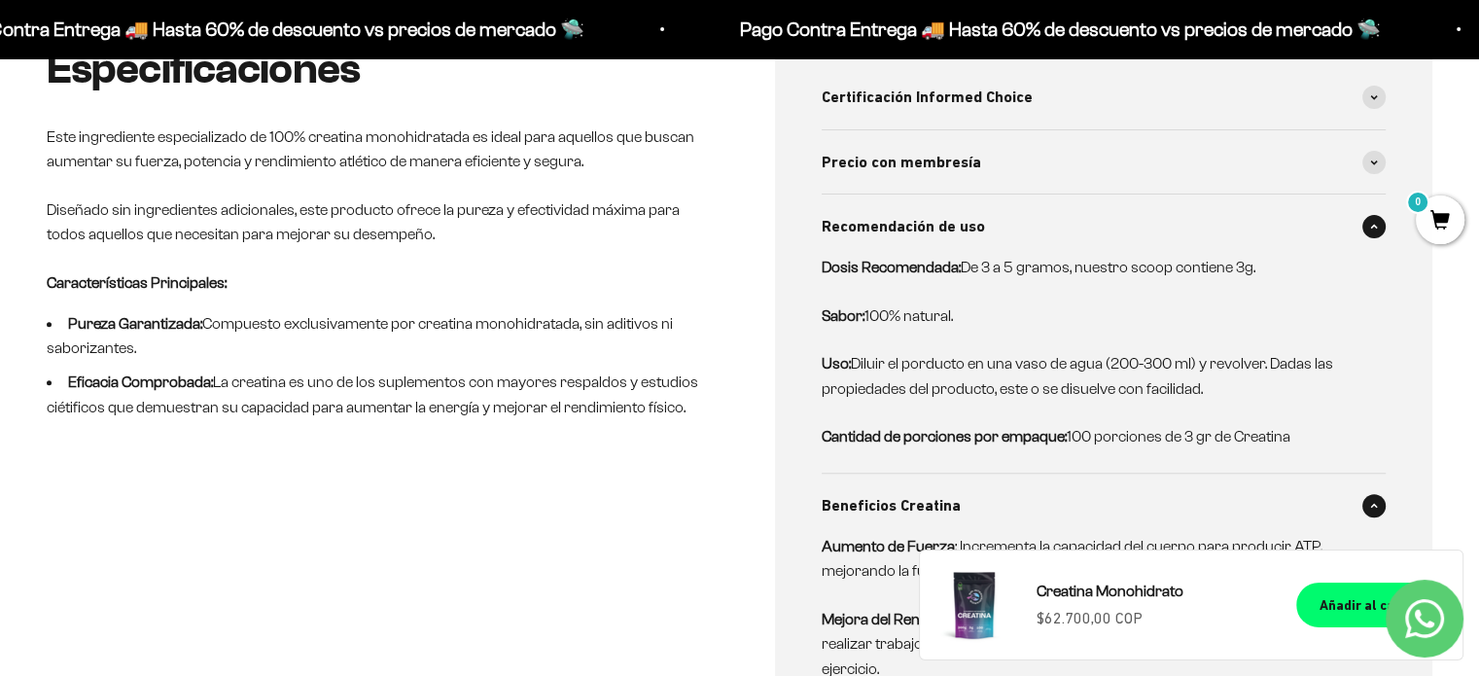
click at [1374, 503] on icon at bounding box center [1374, 506] width 8 height 6
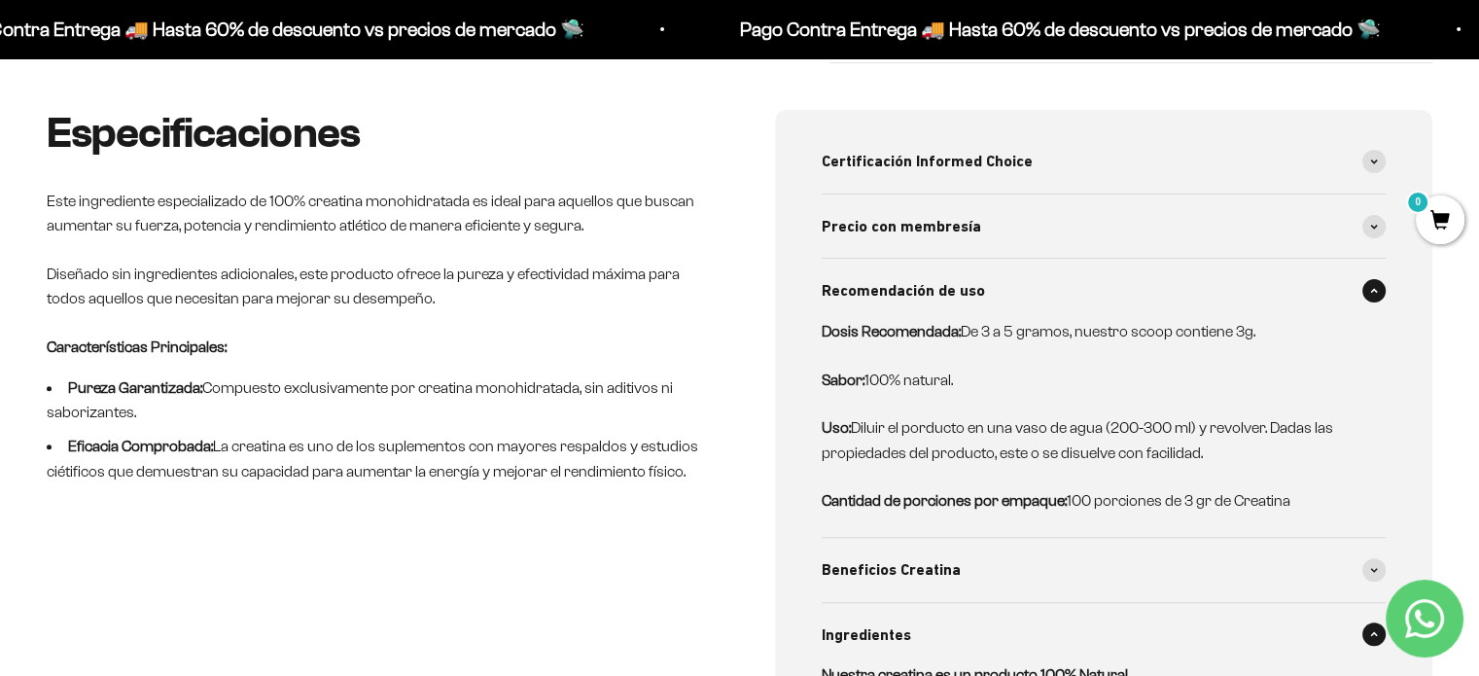
scroll to position [583, 0]
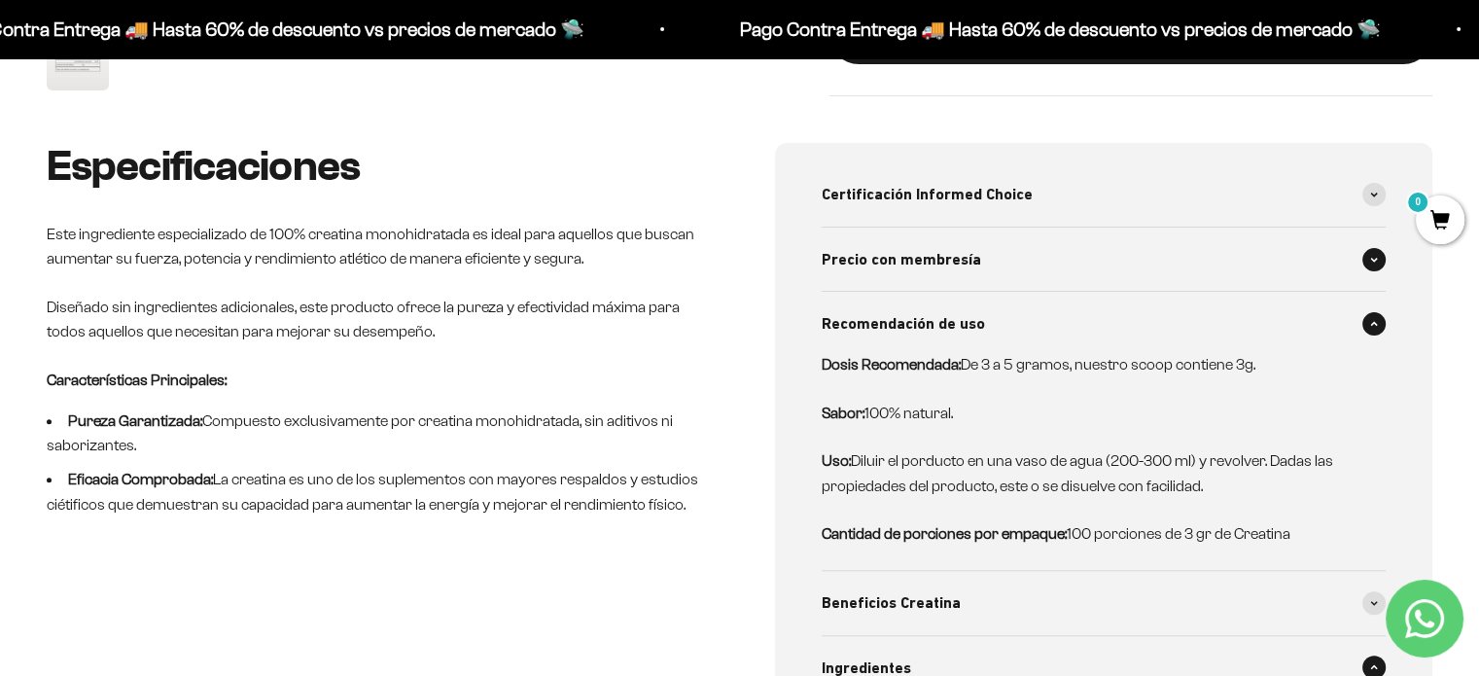
click at [1377, 269] on span at bounding box center [1373, 259] width 23 height 23
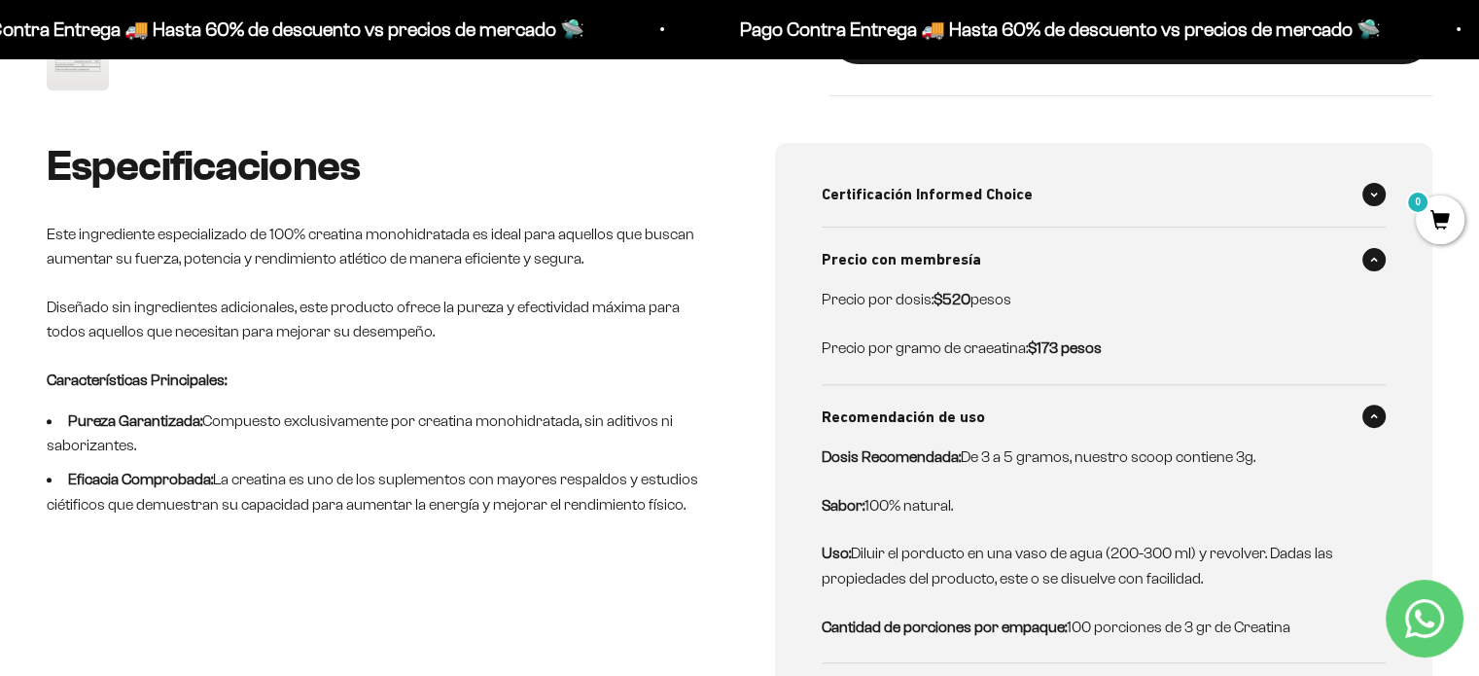
click at [1369, 197] on span at bounding box center [1373, 194] width 23 height 23
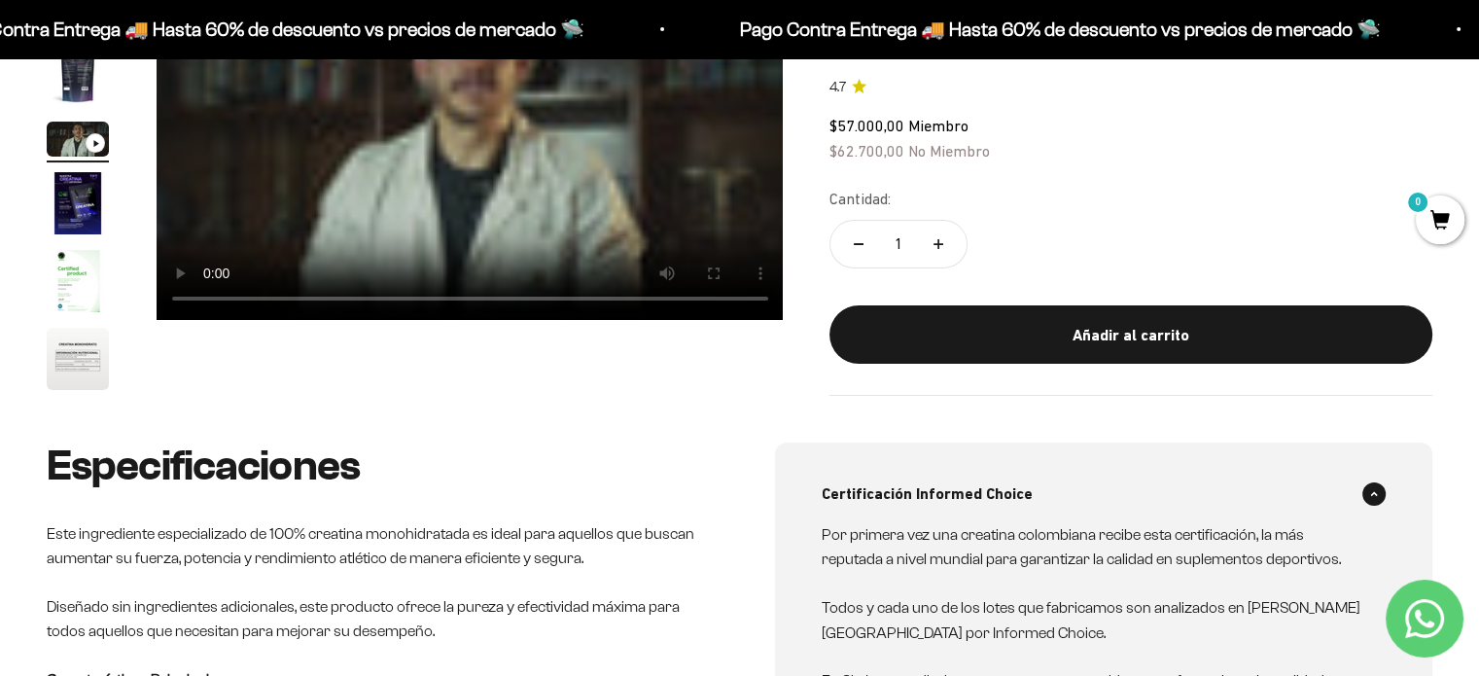
scroll to position [0, 0]
